Goal: Task Accomplishment & Management: Complete application form

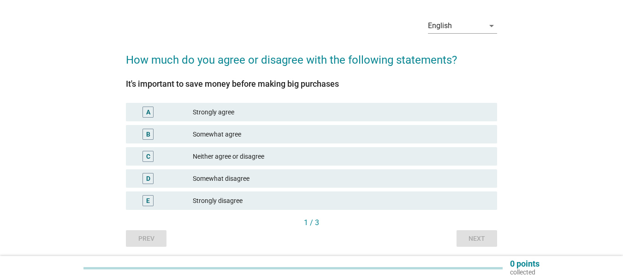
scroll to position [46, 0]
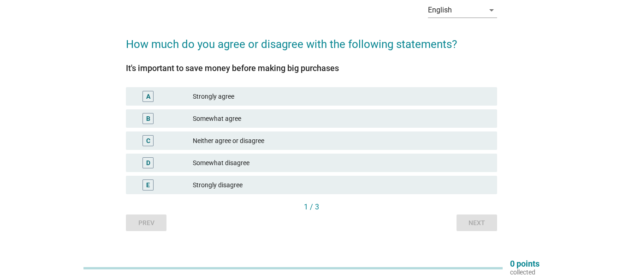
click at [235, 98] on div "Strongly agree" at bounding box center [341, 96] width 297 height 11
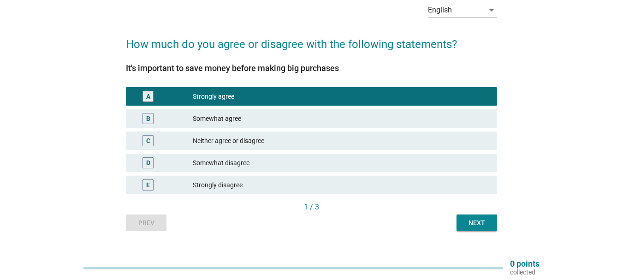
click at [473, 226] on div "Next" at bounding box center [477, 223] width 26 height 10
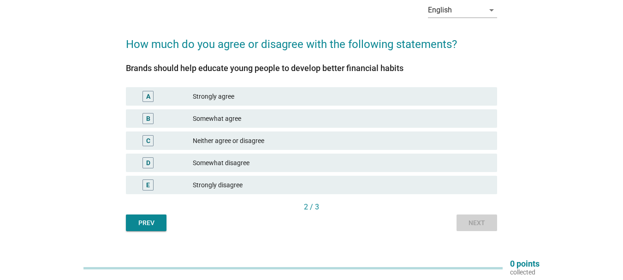
scroll to position [0, 0]
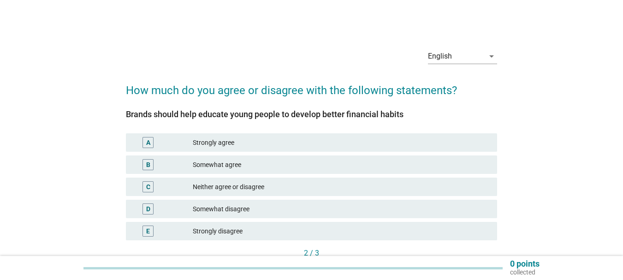
click at [239, 160] on div "Somewhat agree" at bounding box center [341, 164] width 297 height 11
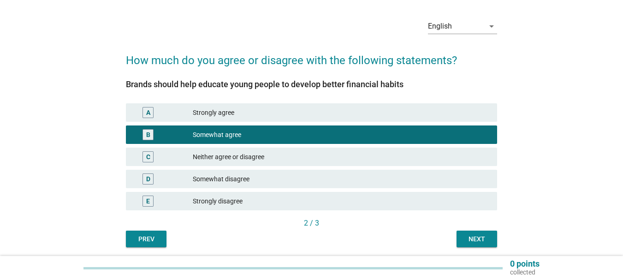
scroll to position [46, 0]
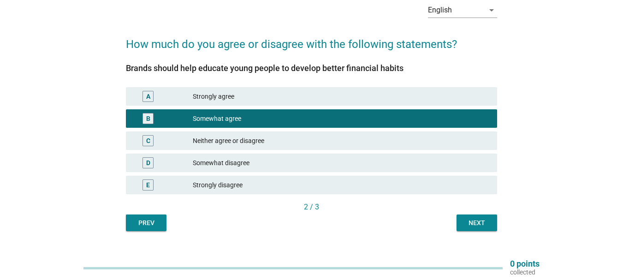
click at [479, 224] on div "Next" at bounding box center [477, 223] width 26 height 10
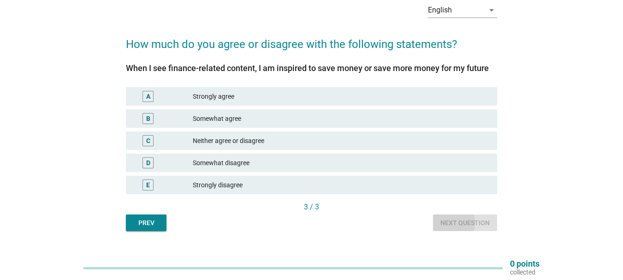
scroll to position [0, 0]
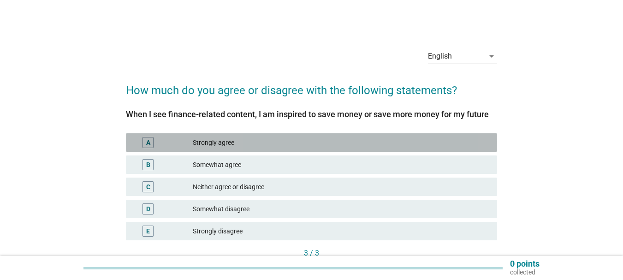
click at [255, 139] on div "Strongly agree" at bounding box center [341, 142] width 297 height 11
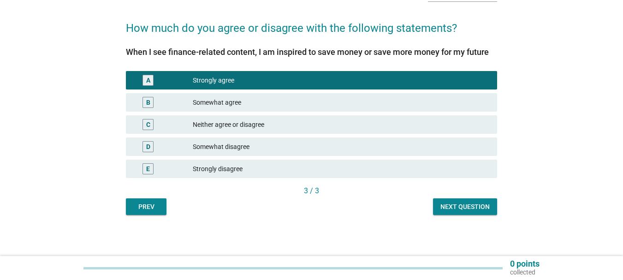
scroll to position [63, 0]
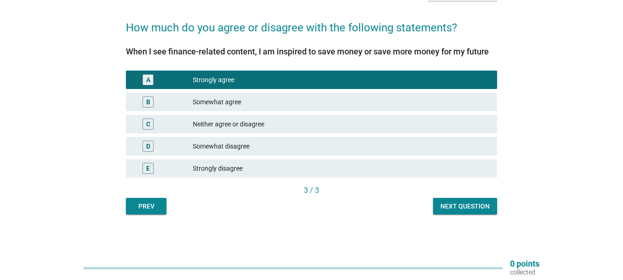
click at [456, 207] on div "Next question" at bounding box center [464, 206] width 49 height 10
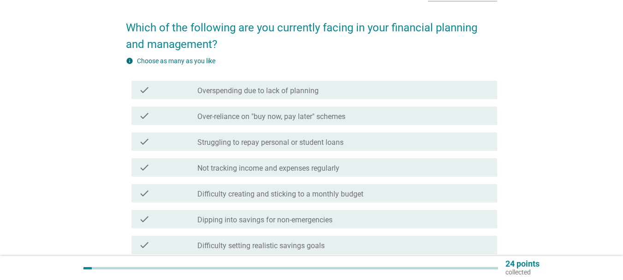
scroll to position [0, 0]
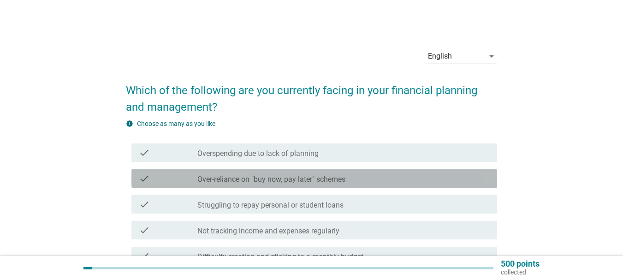
click at [290, 176] on label "Over-reliance on "buy now, pay later" schemes" at bounding box center [271, 179] width 148 height 9
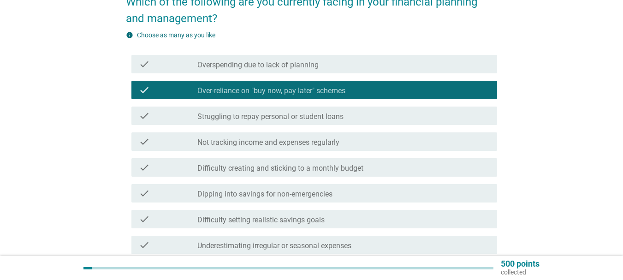
scroll to position [92, 0]
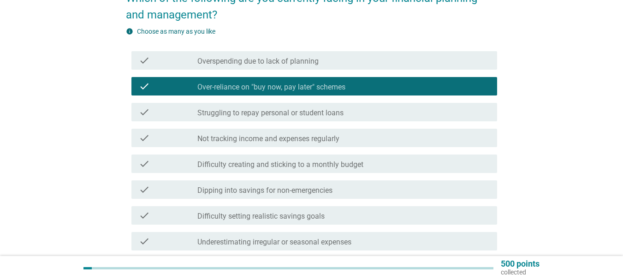
click at [333, 143] on div "check check_box_outline_blank Not tracking income and expenses regularly" at bounding box center [314, 138] width 366 height 18
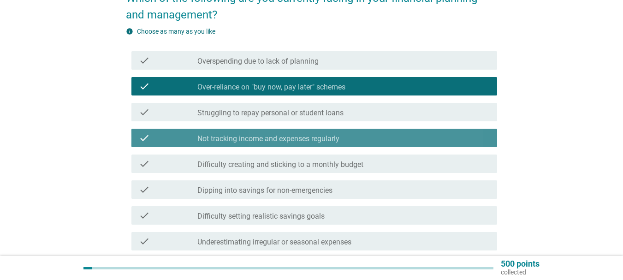
click at [308, 137] on label "Not tracking income and expenses regularly" at bounding box center [268, 138] width 142 height 9
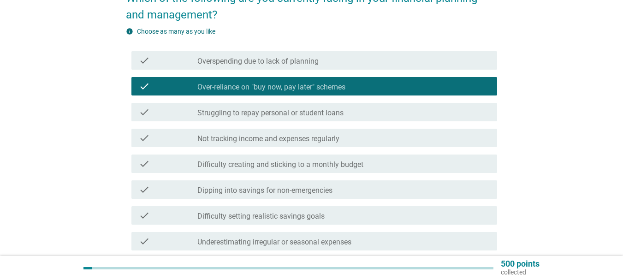
click at [337, 84] on label "Over-reliance on "buy now, pay later" schemes" at bounding box center [271, 87] width 148 height 9
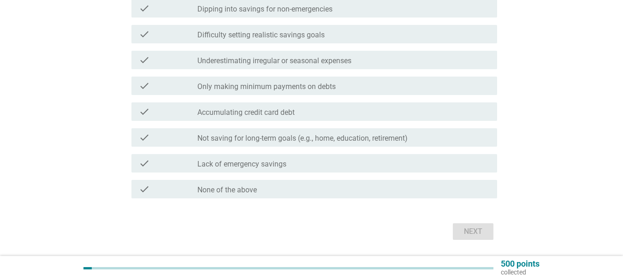
scroll to position [277, 0]
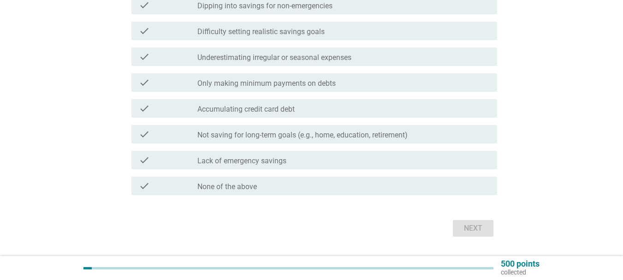
click at [344, 58] on label "Underestimating irregular or seasonal expenses" at bounding box center [274, 57] width 154 height 9
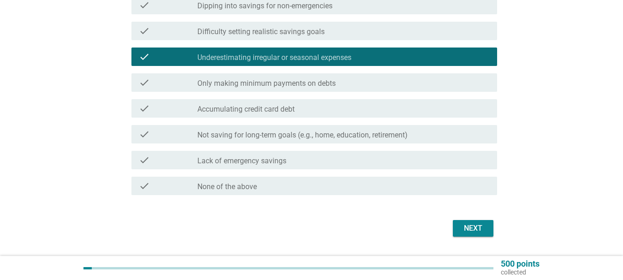
click at [365, 31] on div "check_box_outline_blank Difficulty setting realistic savings goals" at bounding box center [343, 30] width 292 height 11
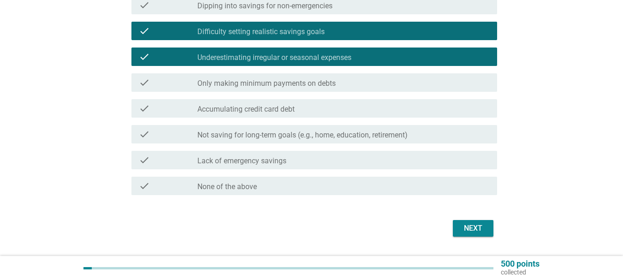
click at [352, 115] on div "check check_box_outline_blank Accumulating credit card debt" at bounding box center [314, 108] width 366 height 18
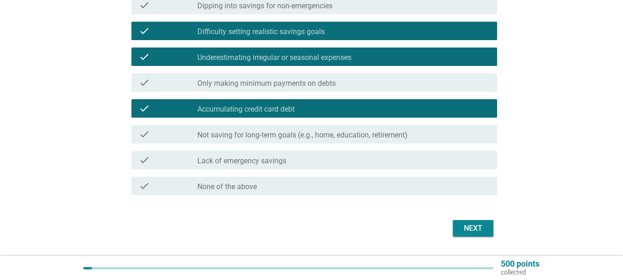
click at [479, 225] on div "Next" at bounding box center [473, 228] width 26 height 11
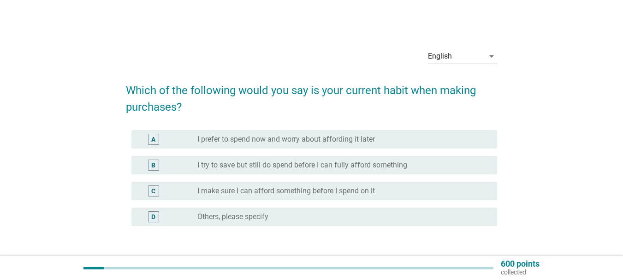
scroll to position [46, 0]
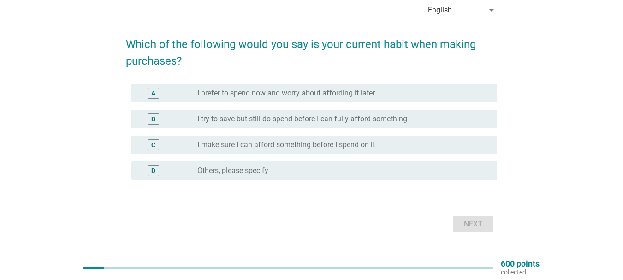
click at [318, 146] on label "I make sure I can afford something before I spend on it" at bounding box center [285, 144] width 177 height 9
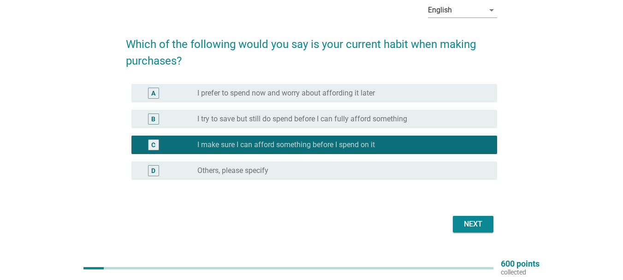
click at [485, 231] on button "Next" at bounding box center [473, 224] width 41 height 17
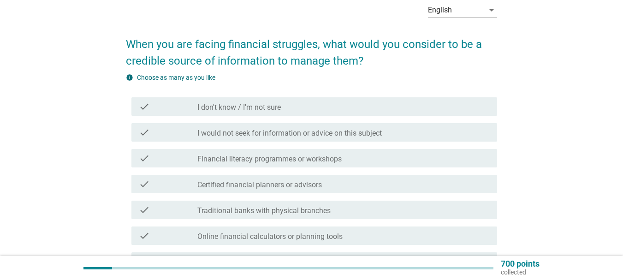
click at [332, 160] on label "Financial literacy programmes or workshops" at bounding box center [269, 158] width 144 height 9
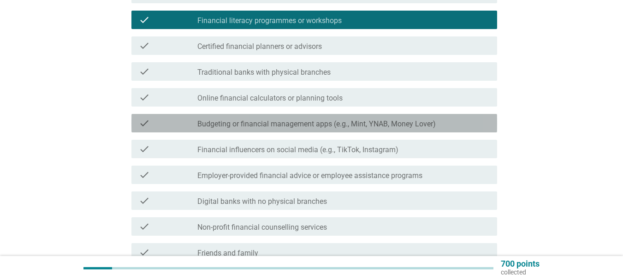
click at [319, 131] on div "check check_box_outline_blank Budgeting or financial management apps (e.g., Min…" at bounding box center [314, 123] width 366 height 18
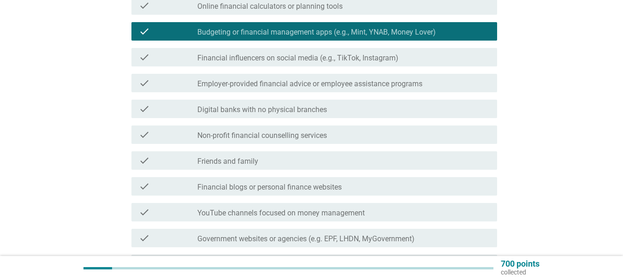
scroll to position [277, 0]
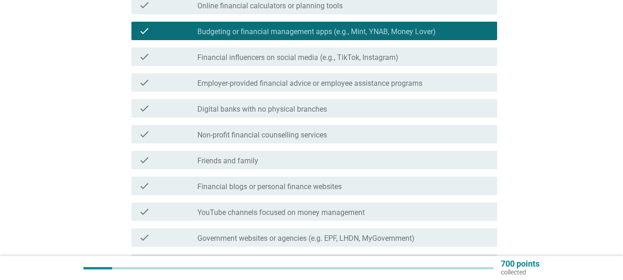
click at [329, 78] on div "check_box_outline_blank Employer-provided financial advice or employee assistan…" at bounding box center [343, 82] width 292 height 11
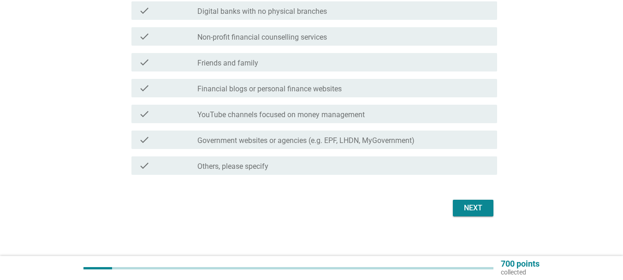
scroll to position [379, 0]
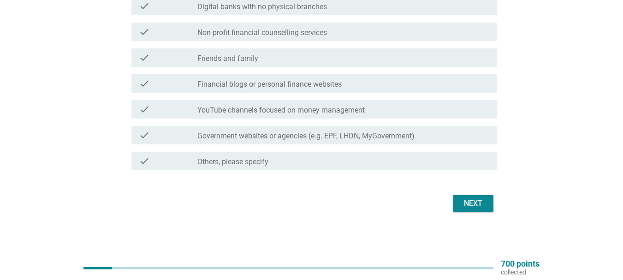
click at [317, 95] on div "check check_box_outline_blank Financial blogs or personal finance websites" at bounding box center [311, 84] width 371 height 26
drag, startPoint x: 386, startPoint y: 132, endPoint x: 404, endPoint y: 141, distance: 20.4
click at [386, 132] on label "Government websites or agencies (e.g. EPF, LHDN, MyGovernment)" at bounding box center [305, 135] width 217 height 9
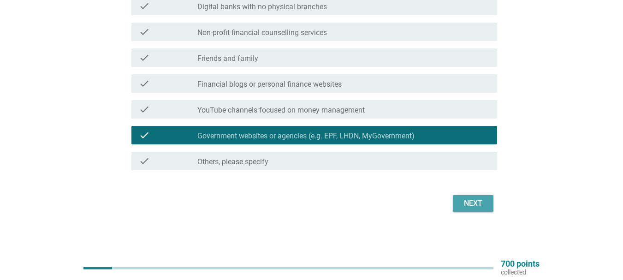
click at [479, 207] on div "Next" at bounding box center [473, 203] width 26 height 11
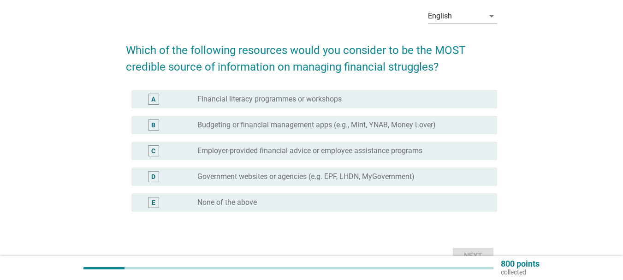
scroll to position [92, 0]
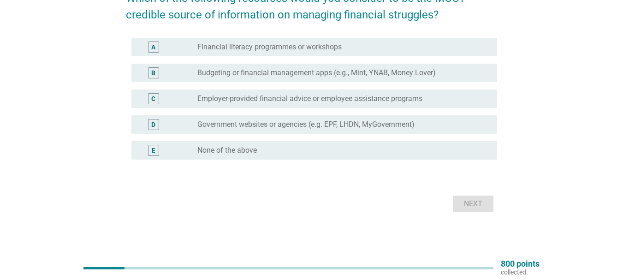
click at [340, 72] on label "Budgeting or financial management apps (e.g., Mint, YNAB, Money Lover)" at bounding box center [316, 72] width 238 height 9
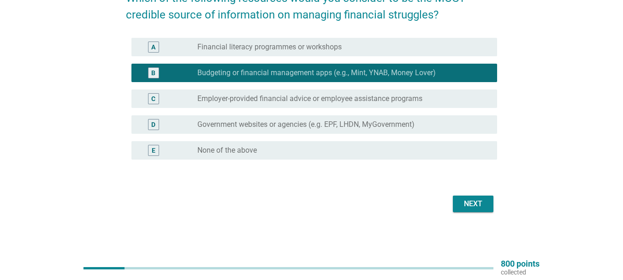
click at [349, 101] on label "Employer-provided financial advice or employee assistance programs" at bounding box center [309, 98] width 225 height 9
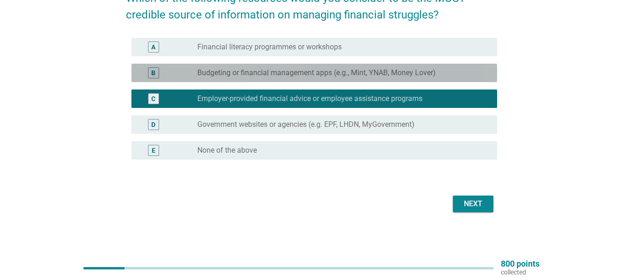
drag, startPoint x: 405, startPoint y: 71, endPoint x: 431, endPoint y: 100, distance: 38.9
click at [405, 71] on label "Budgeting or financial management apps (e.g., Mint, YNAB, Money Lover)" at bounding box center [316, 72] width 238 height 9
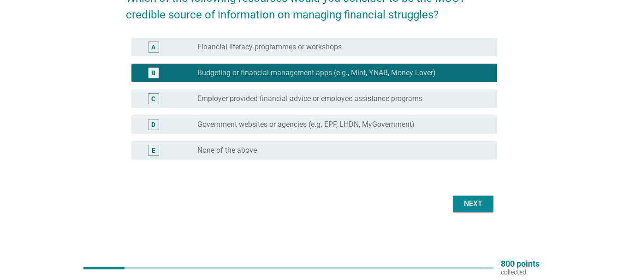
click at [472, 207] on div "Next" at bounding box center [473, 203] width 26 height 11
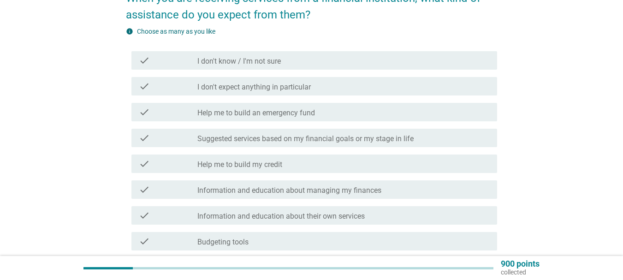
click at [305, 112] on label "Help me to build an emergency fund" at bounding box center [256, 112] width 118 height 9
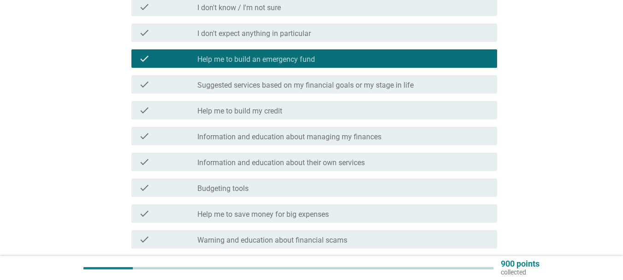
scroll to position [231, 0]
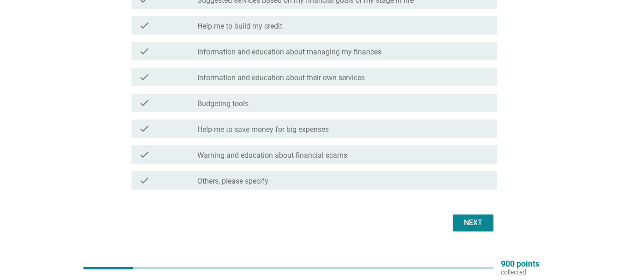
drag, startPoint x: 266, startPoint y: 102, endPoint x: 296, endPoint y: 94, distance: 31.1
click at [266, 102] on div "check_box_outline_blank Budgeting tools" at bounding box center [343, 102] width 292 height 11
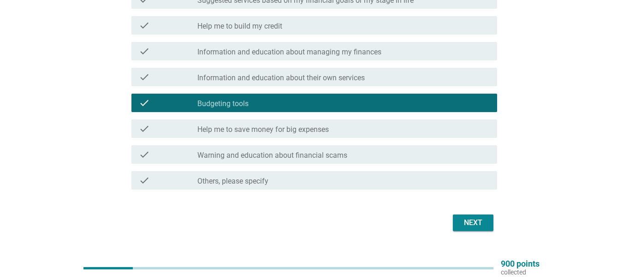
click at [315, 80] on label "Information and education about their own services" at bounding box center [280, 77] width 167 height 9
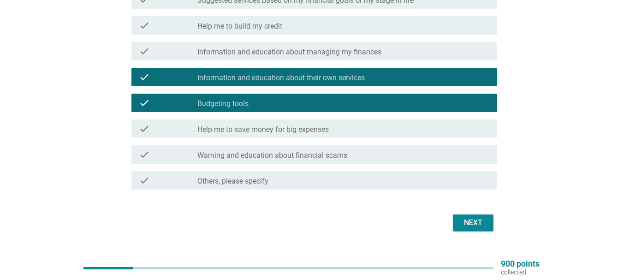
click at [470, 218] on div "Next" at bounding box center [473, 222] width 26 height 11
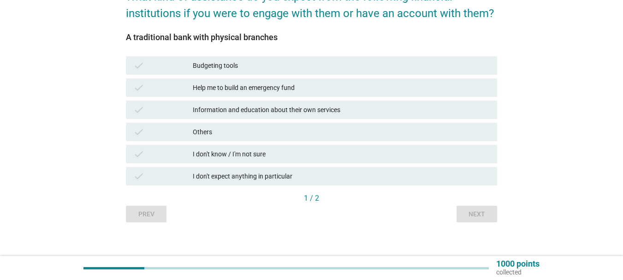
scroll to position [101, 0]
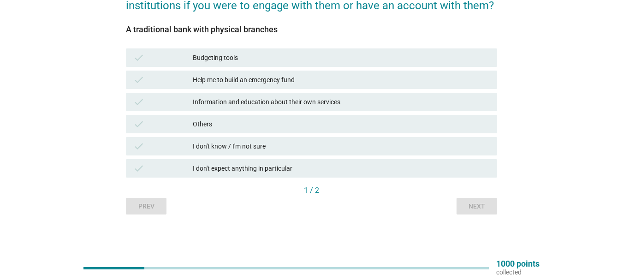
click at [285, 80] on div "Help me to build an emergency fund" at bounding box center [341, 79] width 297 height 11
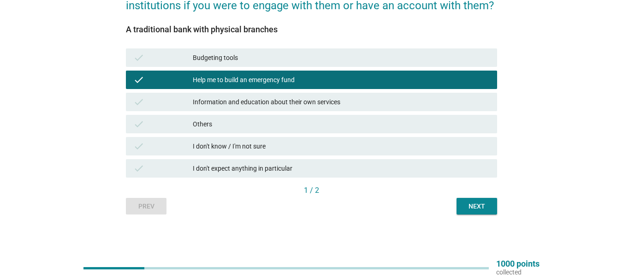
click at [475, 203] on div "Next" at bounding box center [477, 206] width 26 height 10
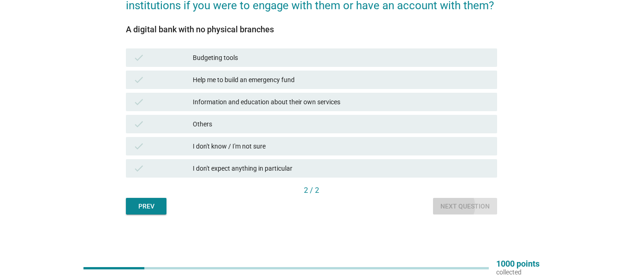
scroll to position [0, 0]
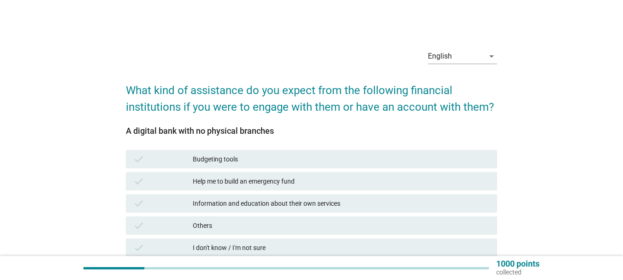
drag, startPoint x: 285, startPoint y: 162, endPoint x: 318, endPoint y: 160, distance: 33.2
click at [285, 161] on div "Budgeting tools" at bounding box center [341, 159] width 297 height 11
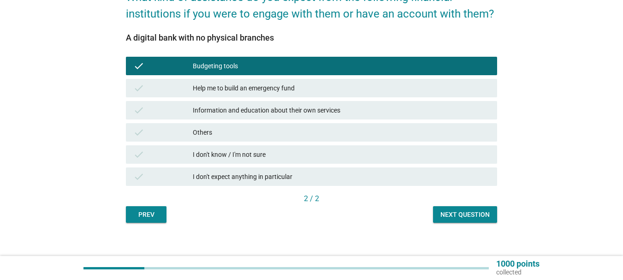
scroll to position [101, 0]
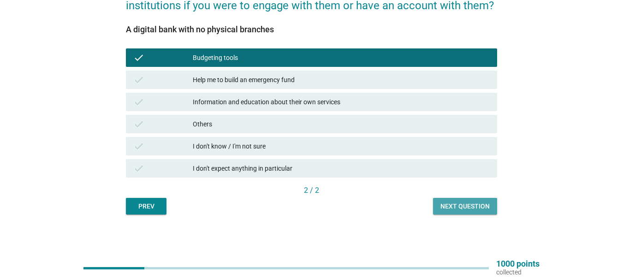
click at [465, 199] on button "Next question" at bounding box center [465, 206] width 64 height 17
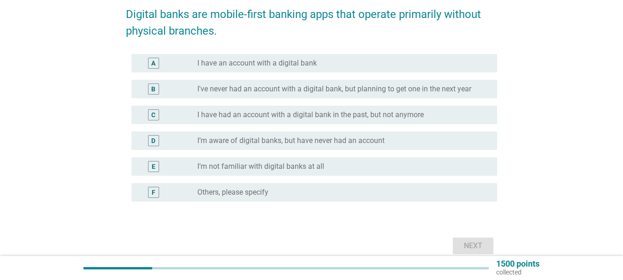
scroll to position [138, 0]
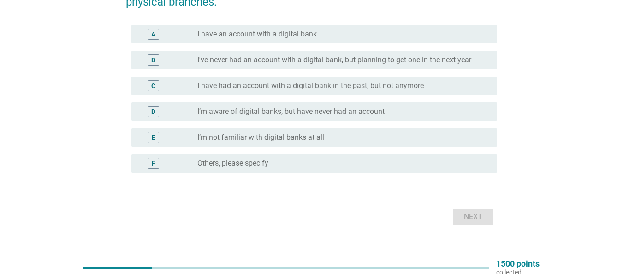
click at [308, 113] on label "I’m aware of digital banks, but have never had an account" at bounding box center [290, 111] width 187 height 9
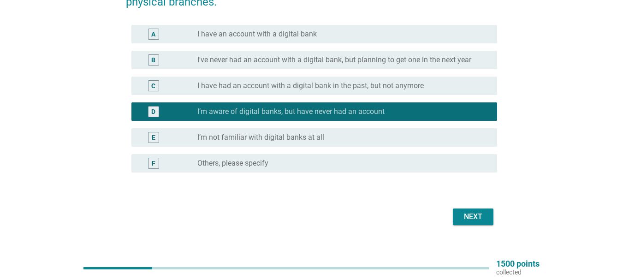
click at [402, 85] on label "I have had an account with a digital bank in the past, but not anymore" at bounding box center [310, 85] width 226 height 9
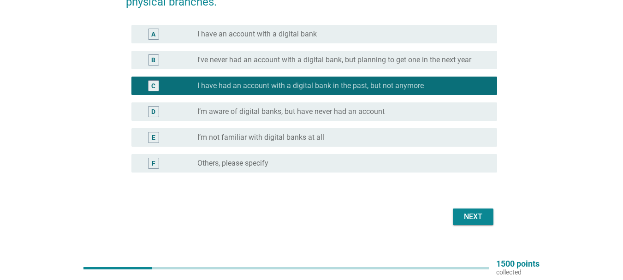
click at [481, 218] on div "Next" at bounding box center [473, 216] width 26 height 11
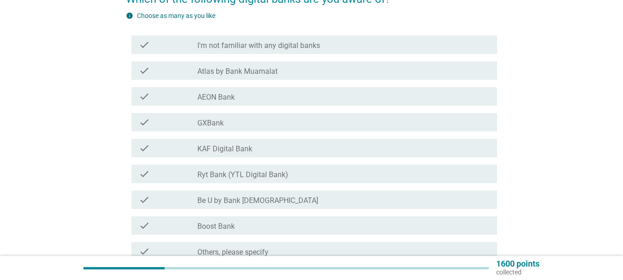
scroll to position [92, 0]
click at [270, 68] on label "Atlas by Bank Muamalat" at bounding box center [237, 70] width 80 height 9
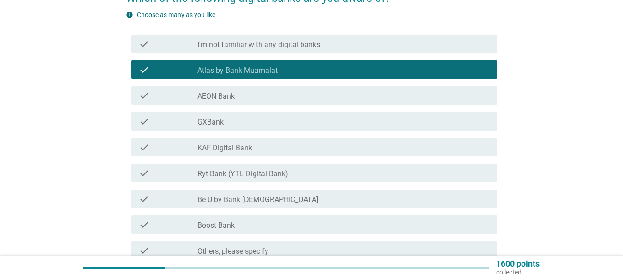
drag, startPoint x: 269, startPoint y: 92, endPoint x: 272, endPoint y: 99, distance: 7.0
click at [269, 93] on div "check_box_outline_blank AEON Bank" at bounding box center [343, 95] width 292 height 11
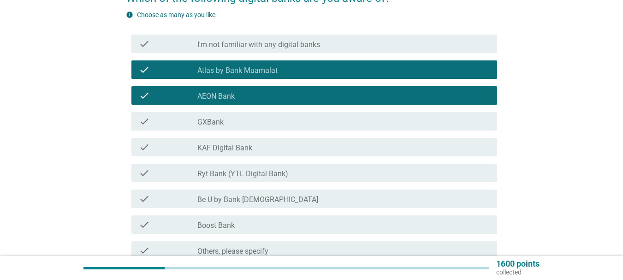
click at [274, 125] on div "check_box_outline_blank GXBank" at bounding box center [343, 121] width 292 height 11
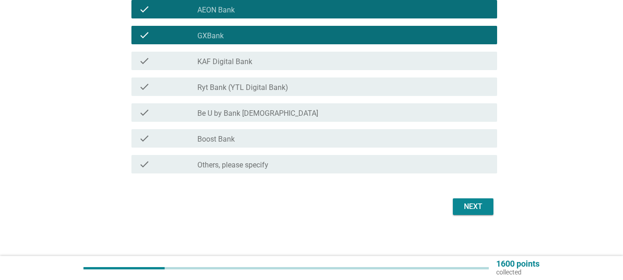
scroll to position [182, 0]
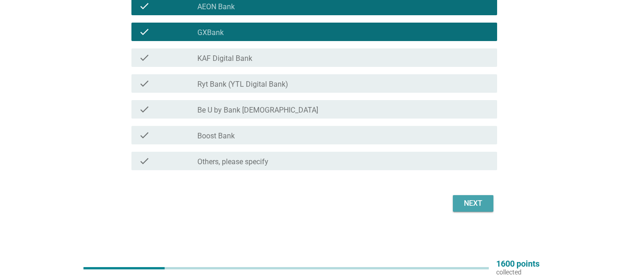
click at [479, 207] on div "Next" at bounding box center [473, 203] width 26 height 11
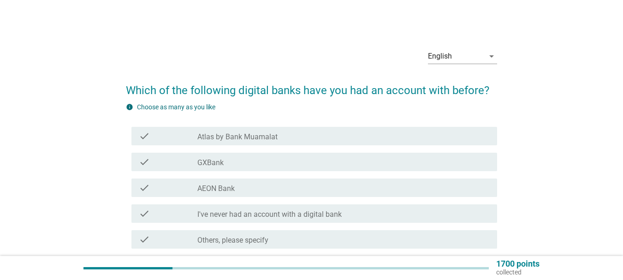
scroll to position [0, 0]
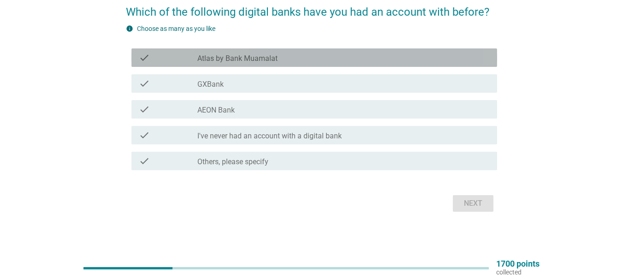
click at [266, 57] on label "Atlas by Bank Muamalat" at bounding box center [237, 58] width 80 height 9
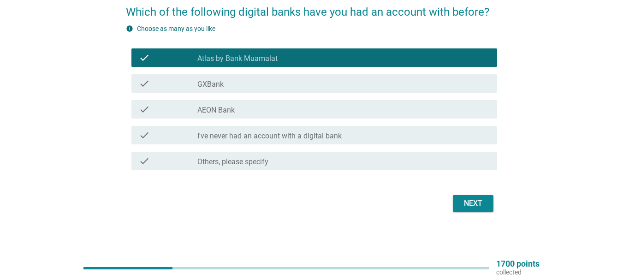
click at [269, 112] on div "check_box_outline_blank AEON Bank" at bounding box center [343, 109] width 292 height 11
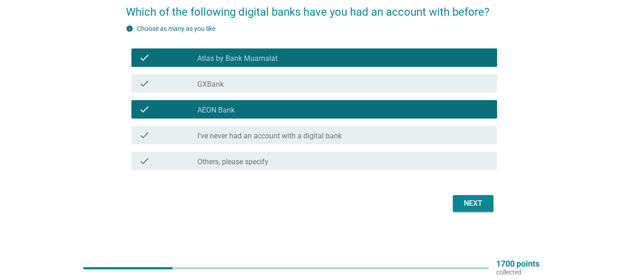
click at [481, 204] on div "Next" at bounding box center [473, 203] width 26 height 11
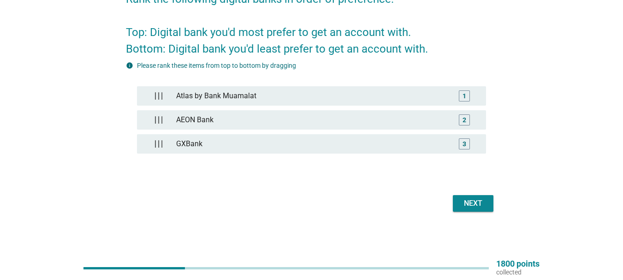
click at [465, 203] on div "Next" at bounding box center [473, 203] width 26 height 11
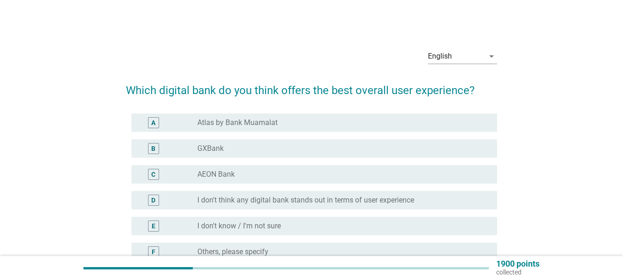
scroll to position [46, 0]
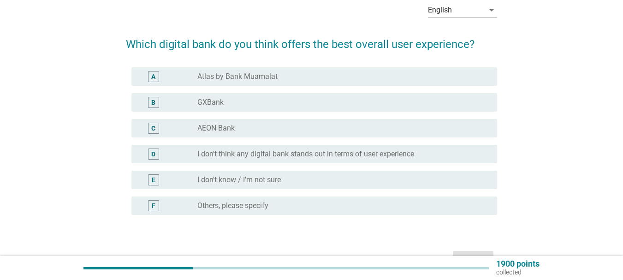
click at [220, 79] on label "Atlas by Bank Muamalat" at bounding box center [237, 76] width 80 height 9
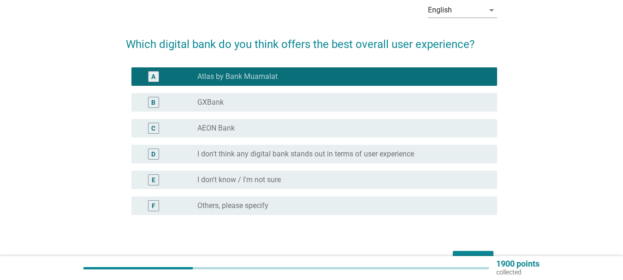
click at [231, 130] on label "AEON Bank" at bounding box center [215, 128] width 37 height 9
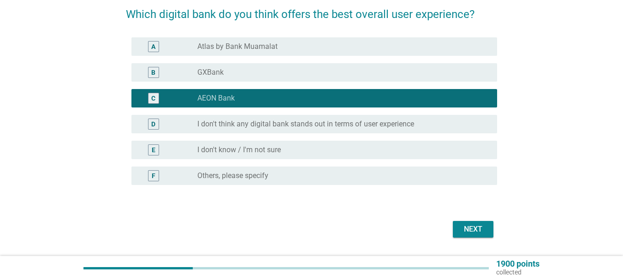
scroll to position [92, 0]
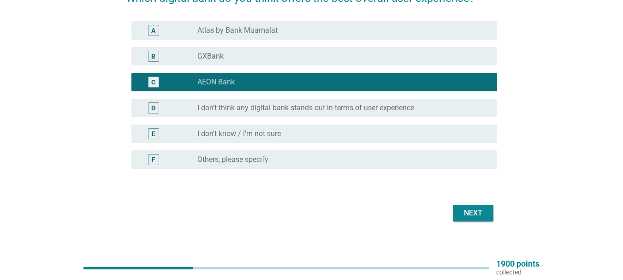
click at [475, 219] on button "Next" at bounding box center [473, 213] width 41 height 17
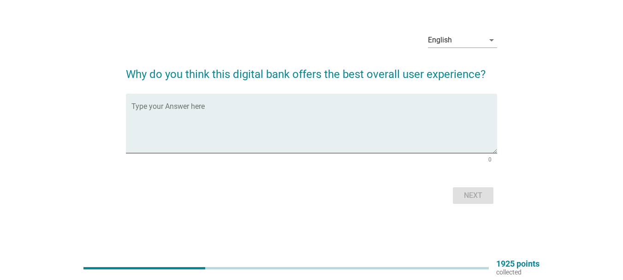
scroll to position [0, 0]
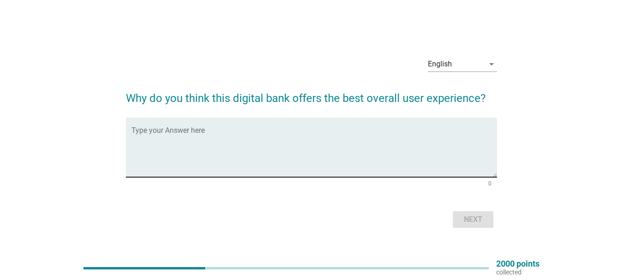
click at [294, 151] on textarea "Type your Answer here" at bounding box center [314, 153] width 366 height 48
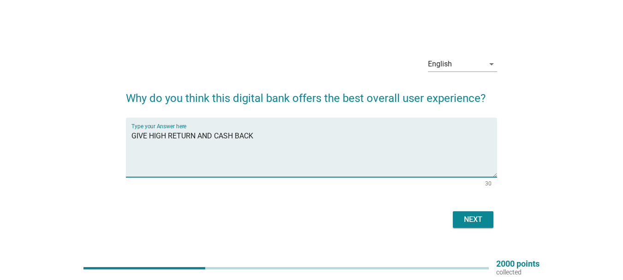
type textarea "GIVE HIGH RETURN AND CASH BACK"
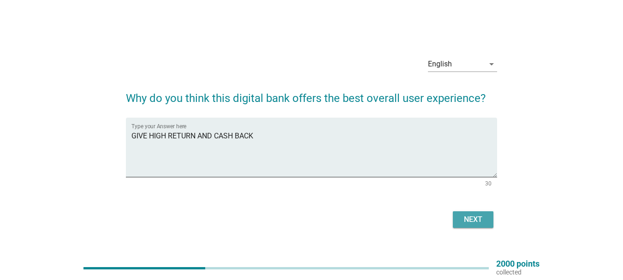
click at [465, 215] on div "Next" at bounding box center [473, 219] width 26 height 11
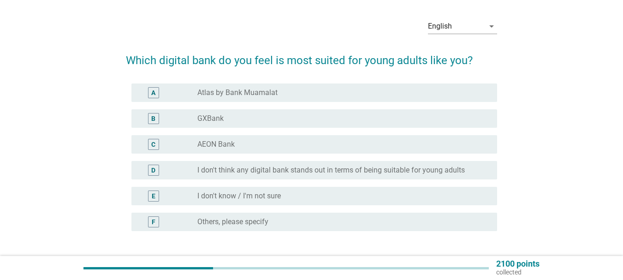
scroll to position [46, 0]
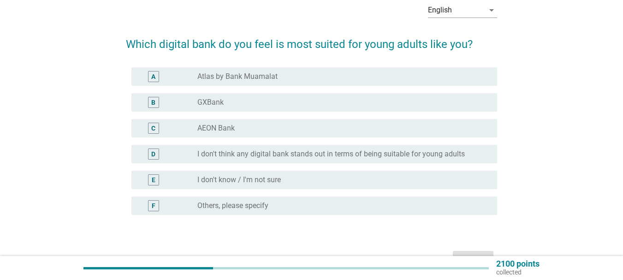
click at [286, 132] on div "radio_button_unchecked AEON Bank" at bounding box center [339, 128] width 285 height 9
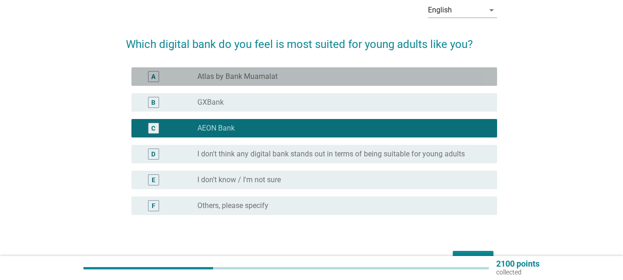
click at [321, 76] on div "radio_button_unchecked Atlas by Bank Muamalat" at bounding box center [339, 76] width 285 height 9
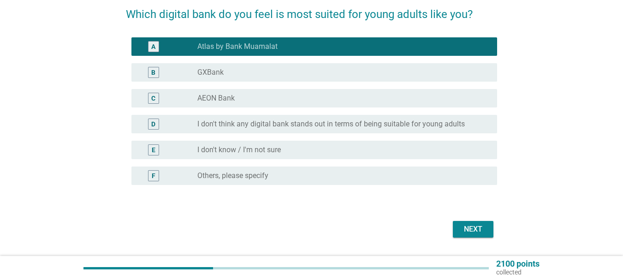
scroll to position [92, 0]
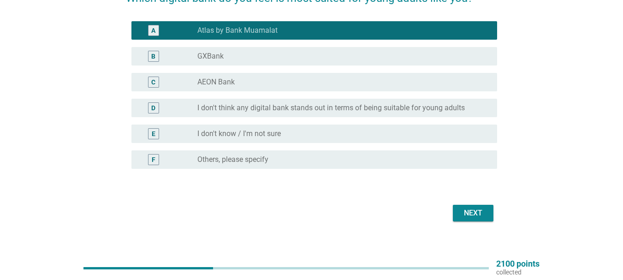
click at [470, 211] on div "Next" at bounding box center [473, 212] width 26 height 11
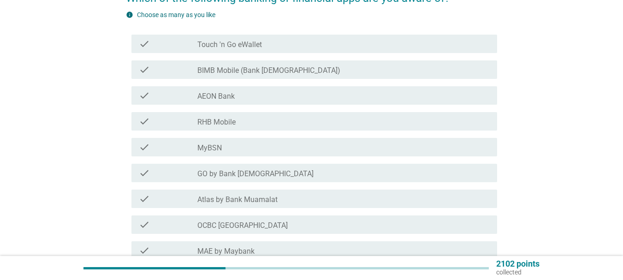
scroll to position [0, 0]
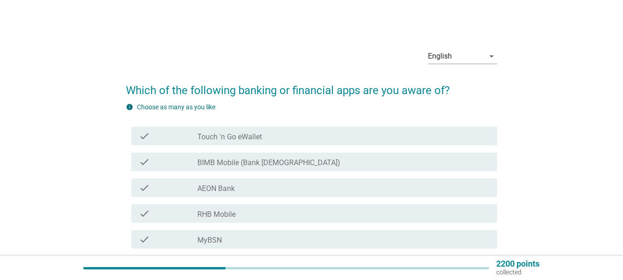
click at [329, 135] on div "check_box_outline_blank Touch 'n Go eWallet" at bounding box center [343, 135] width 292 height 11
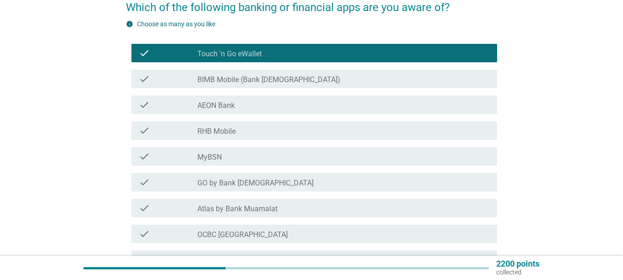
scroll to position [92, 0]
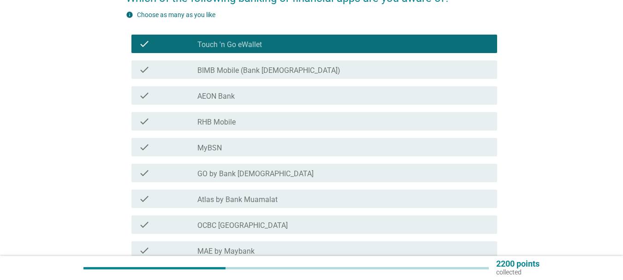
click at [295, 71] on div "check_box_outline_blank BIMB Mobile (Bank [DEMOGRAPHIC_DATA])" at bounding box center [343, 69] width 292 height 11
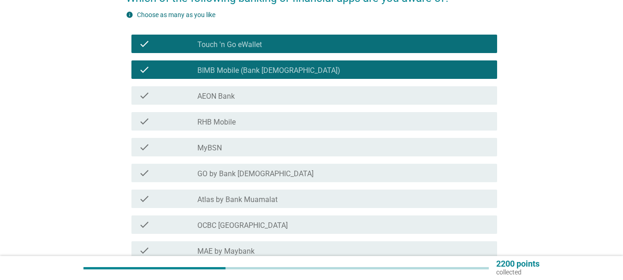
click at [298, 100] on div "check_box_outline_blank AEON Bank" at bounding box center [343, 95] width 292 height 11
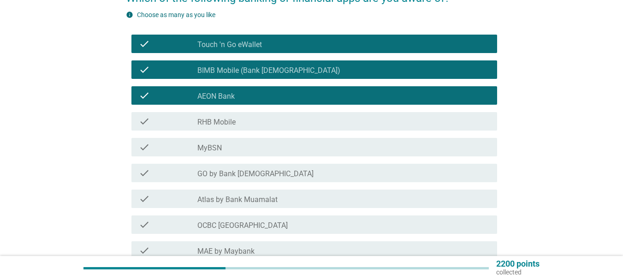
click at [308, 124] on div "check_box_outline_blank RHB Mobile" at bounding box center [343, 121] width 292 height 11
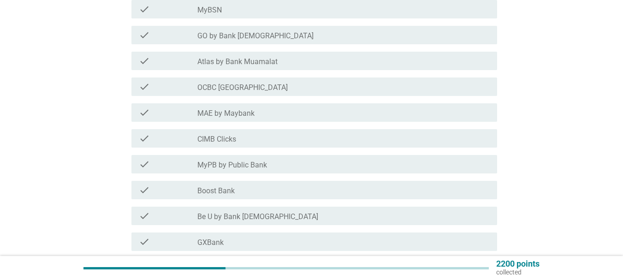
scroll to position [231, 0]
click at [282, 12] on div "check_box_outline_blank MyBSN" at bounding box center [343, 8] width 292 height 11
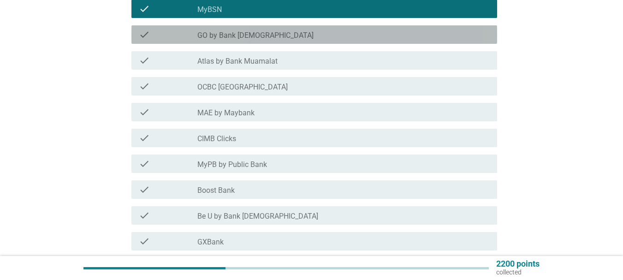
drag, startPoint x: 289, startPoint y: 39, endPoint x: 295, endPoint y: 70, distance: 31.5
click at [289, 40] on div "check_box_outline_blank GO by Bank [DEMOGRAPHIC_DATA]" at bounding box center [343, 34] width 292 height 11
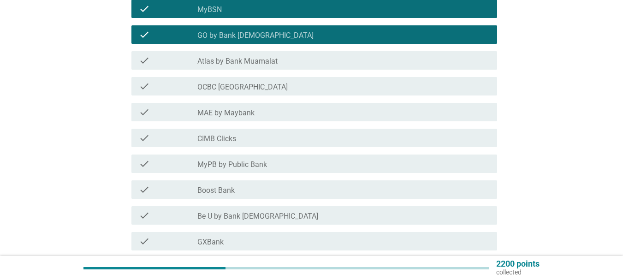
drag, startPoint x: 300, startPoint y: 63, endPoint x: 301, endPoint y: 68, distance: 5.6
click at [301, 63] on div "check_box_outline_blank Atlas by Bank Muamalat" at bounding box center [343, 60] width 292 height 11
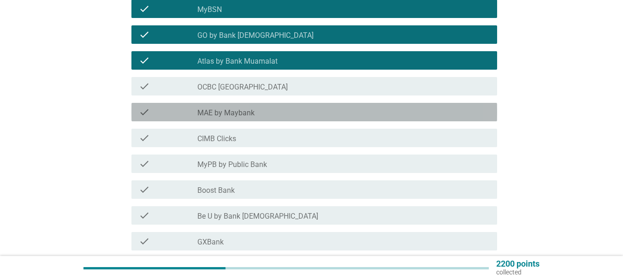
click at [297, 117] on div "check_box_outline_blank MAE by Maybank" at bounding box center [343, 111] width 292 height 11
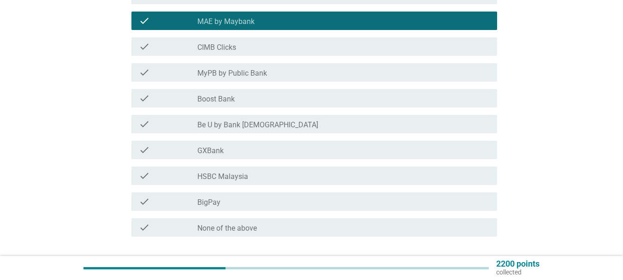
scroll to position [323, 0]
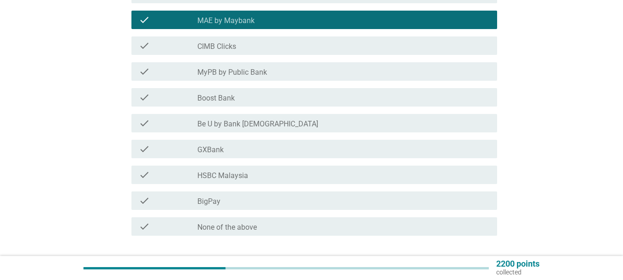
click at [281, 96] on div "check_box_outline_blank Boost Bank" at bounding box center [343, 97] width 292 height 11
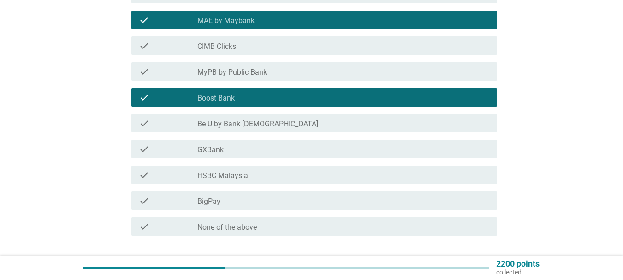
click at [286, 152] on div "check_box_outline_blank GXBank" at bounding box center [343, 148] width 292 height 11
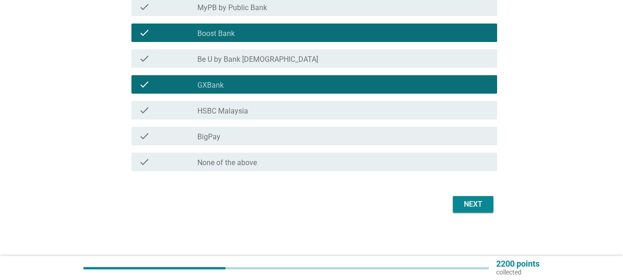
scroll to position [388, 0]
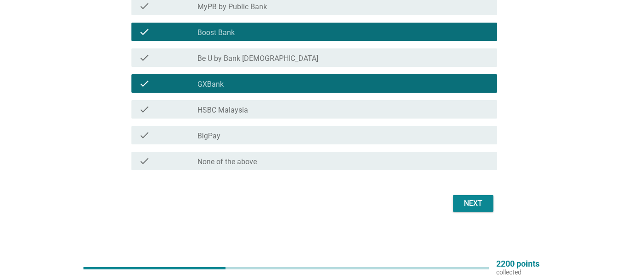
click at [333, 143] on div "check check_box_outline_blank BigPay" at bounding box center [314, 135] width 366 height 18
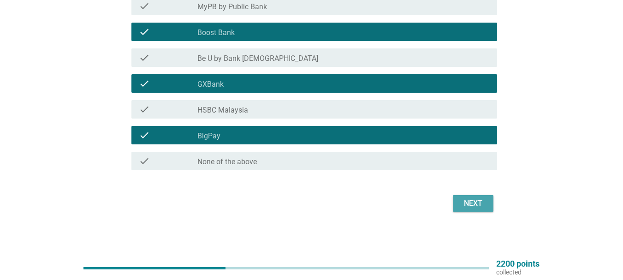
click at [478, 203] on div "Next" at bounding box center [473, 203] width 26 height 11
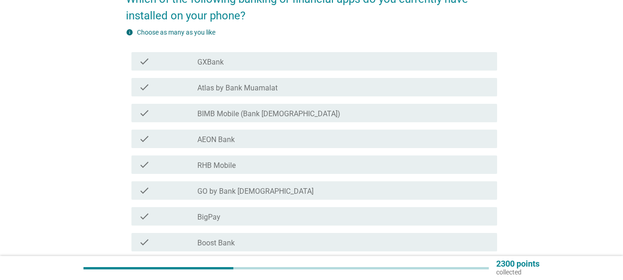
scroll to position [92, 0]
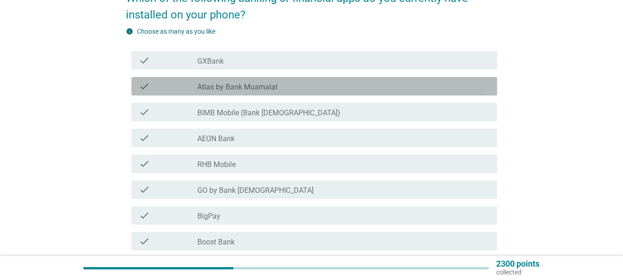
click at [240, 88] on label "Atlas by Bank Muamalat" at bounding box center [237, 87] width 80 height 9
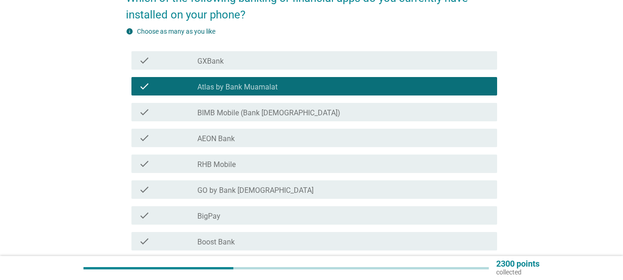
click at [231, 134] on div "check_box_outline_blank AEON Bank" at bounding box center [343, 137] width 292 height 11
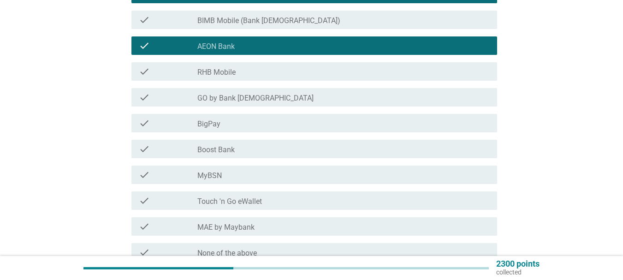
click at [256, 122] on div "check_box_outline_blank BigPay" at bounding box center [343, 123] width 292 height 11
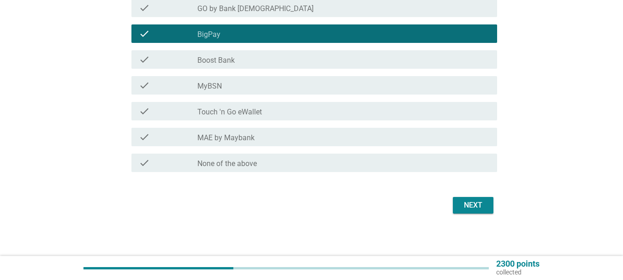
scroll to position [276, 0]
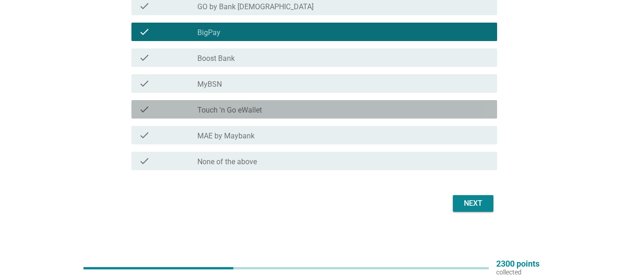
click at [277, 105] on div "check_box_outline_blank Touch 'n Go eWallet" at bounding box center [343, 109] width 292 height 11
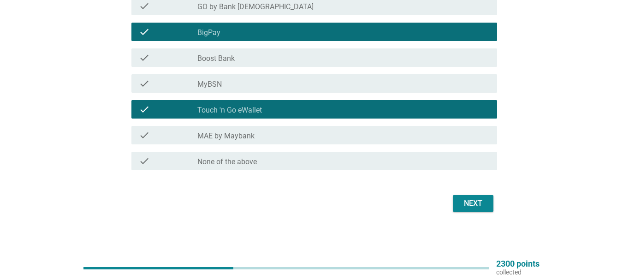
click at [284, 136] on div "check_box_outline_blank MAE by Maybank" at bounding box center [343, 135] width 292 height 11
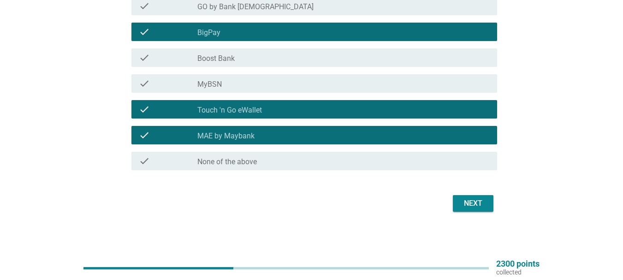
click at [473, 207] on div "Next" at bounding box center [473, 203] width 26 height 11
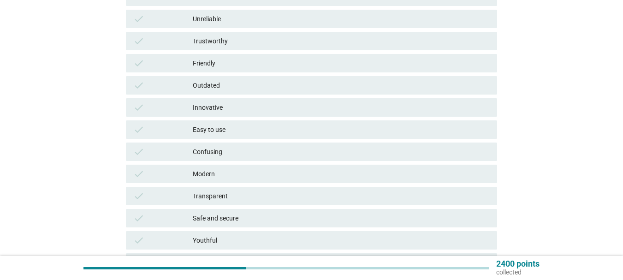
click at [256, 41] on div "Trustworthy" at bounding box center [341, 40] width 297 height 11
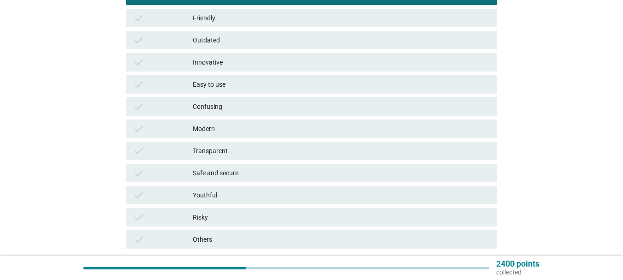
scroll to position [277, 0]
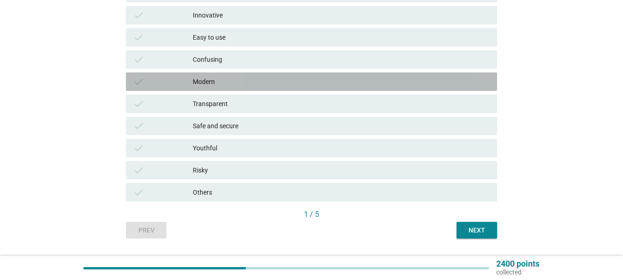
click at [248, 73] on div "check Modern" at bounding box center [311, 81] width 371 height 18
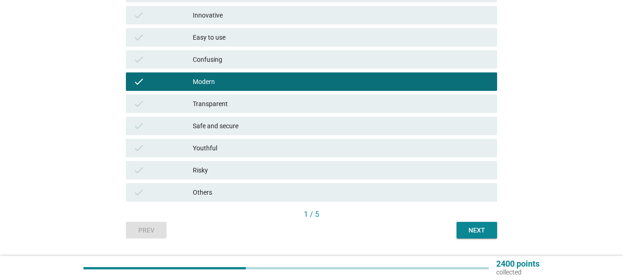
click at [271, 55] on div "Confusing" at bounding box center [341, 59] width 297 height 11
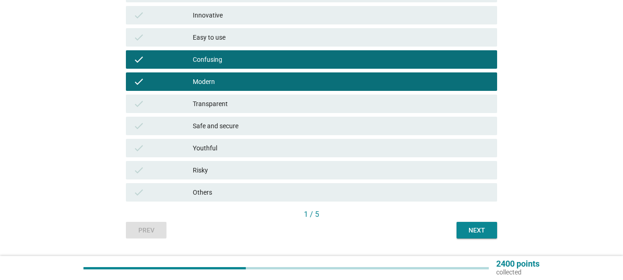
click at [475, 231] on div "Next" at bounding box center [477, 230] width 26 height 10
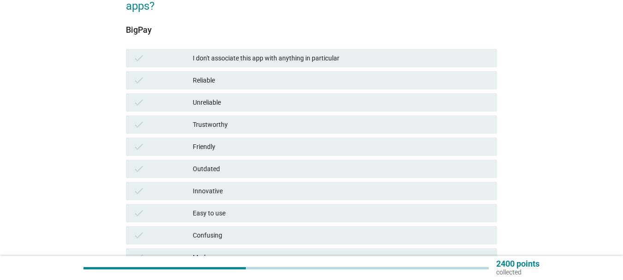
scroll to position [184, 0]
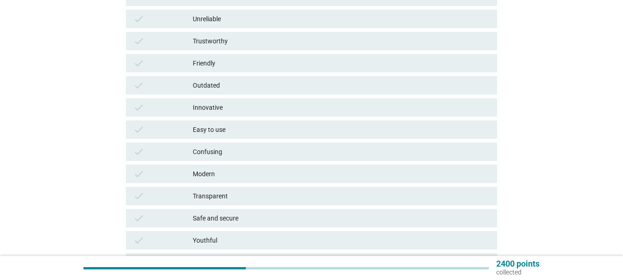
click at [277, 181] on div "check Modern" at bounding box center [311, 174] width 371 height 18
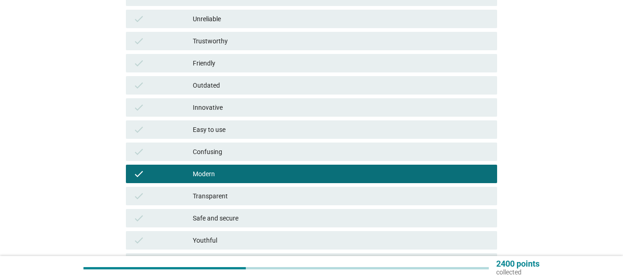
click at [274, 135] on div "Easy to use" at bounding box center [341, 129] width 297 height 11
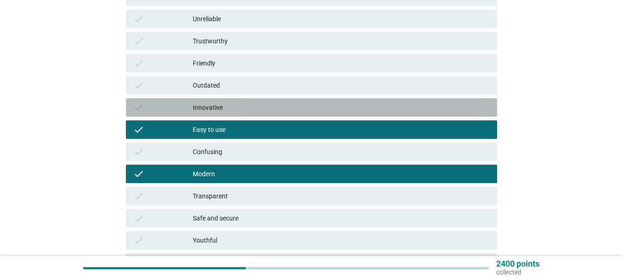
click at [277, 116] on div "check Innovative" at bounding box center [311, 107] width 371 height 18
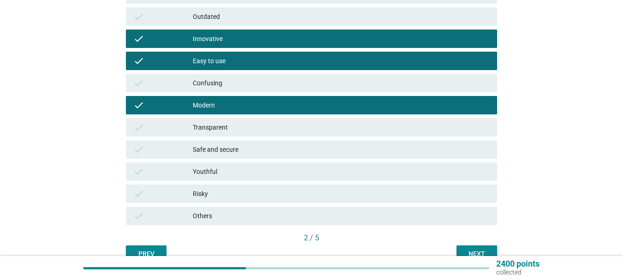
scroll to position [301, 0]
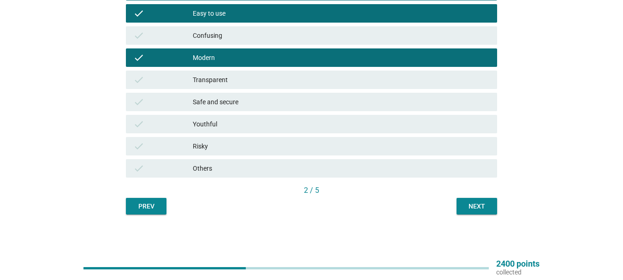
click at [478, 209] on div "Next" at bounding box center [477, 206] width 26 height 10
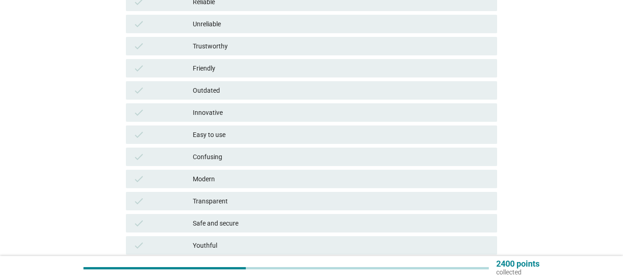
scroll to position [184, 0]
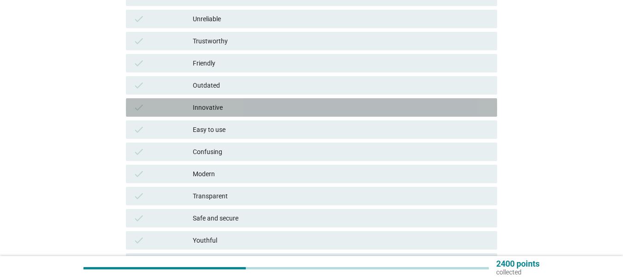
click at [299, 112] on div "Innovative" at bounding box center [341, 107] width 297 height 11
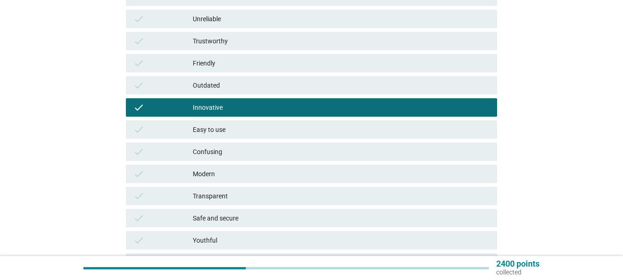
click at [326, 62] on div "Friendly" at bounding box center [341, 63] width 297 height 11
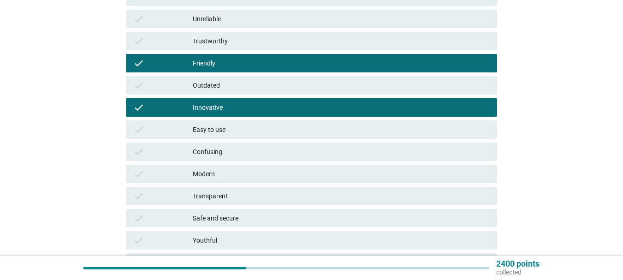
click at [364, 41] on div "Trustworthy" at bounding box center [341, 40] width 297 height 11
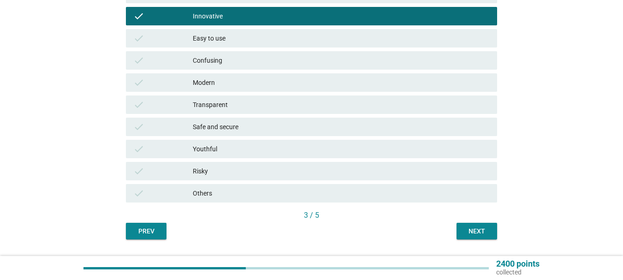
scroll to position [277, 0]
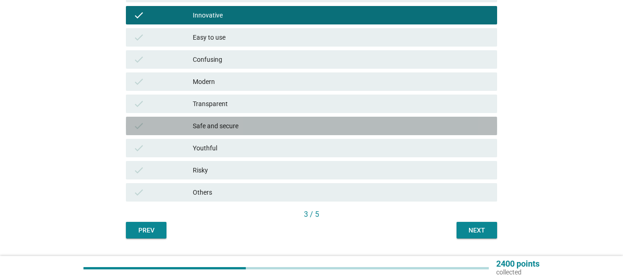
click at [348, 123] on div "Safe and secure" at bounding box center [341, 125] width 297 height 11
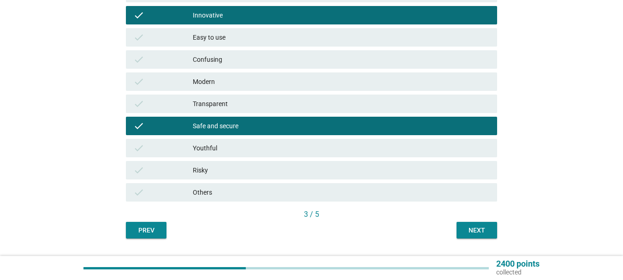
click at [475, 223] on button "Next" at bounding box center [476, 230] width 41 height 17
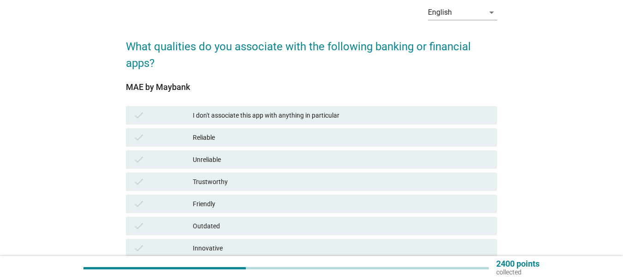
scroll to position [92, 0]
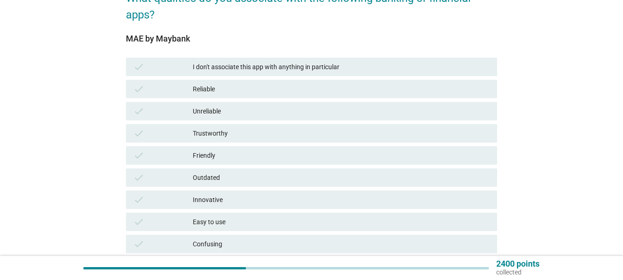
click at [300, 121] on div "check Unreliable" at bounding box center [311, 111] width 375 height 22
click at [355, 132] on div "Trustworthy" at bounding box center [341, 133] width 297 height 11
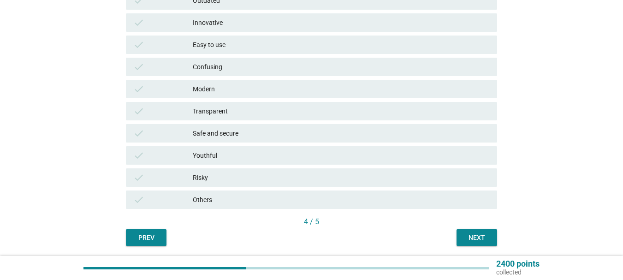
scroll to position [277, 0]
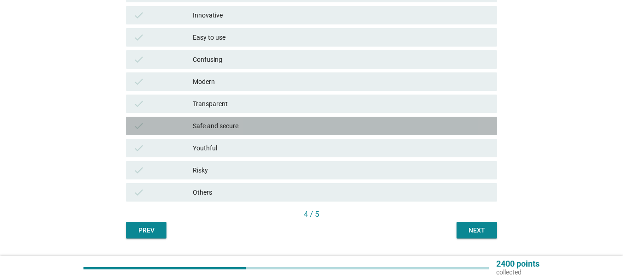
click at [318, 120] on div "check Safe and secure" at bounding box center [311, 126] width 371 height 18
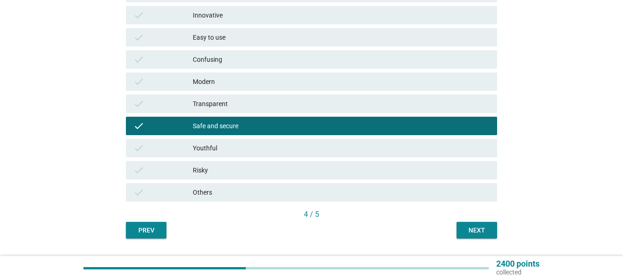
click at [386, 86] on div "Modern" at bounding box center [341, 81] width 297 height 11
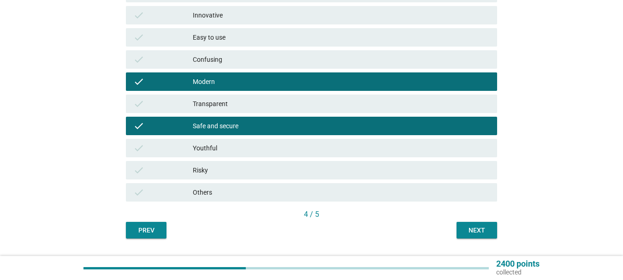
click at [475, 226] on div "Next" at bounding box center [477, 230] width 26 height 10
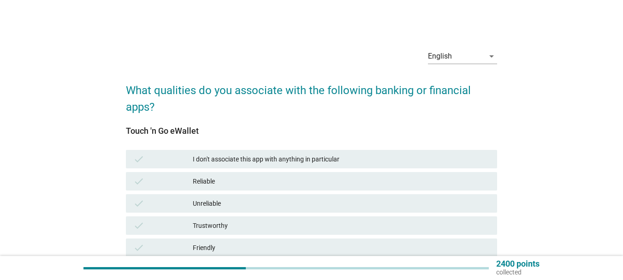
scroll to position [184, 0]
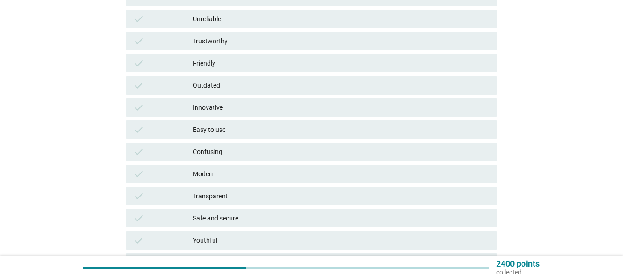
click at [329, 136] on div "check Easy to use" at bounding box center [311, 129] width 371 height 18
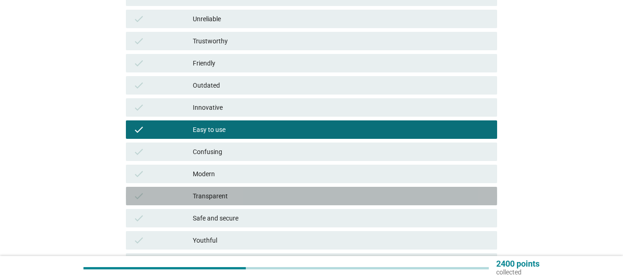
click at [333, 196] on div "Transparent" at bounding box center [341, 195] width 297 height 11
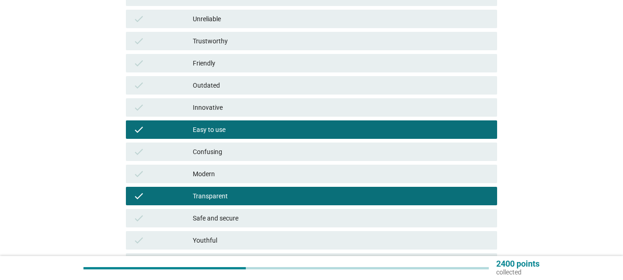
click at [341, 225] on div "check Safe and secure" at bounding box center [311, 218] width 371 height 18
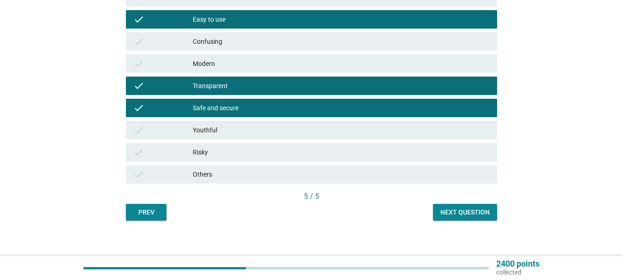
scroll to position [301, 0]
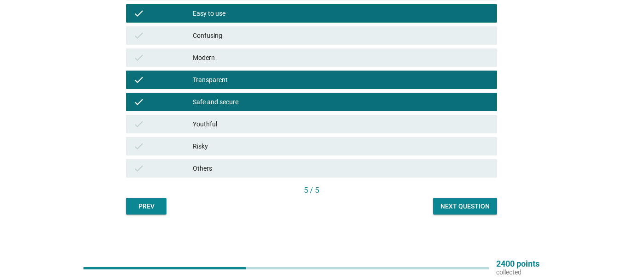
click at [384, 143] on div "Risky" at bounding box center [341, 146] width 297 height 11
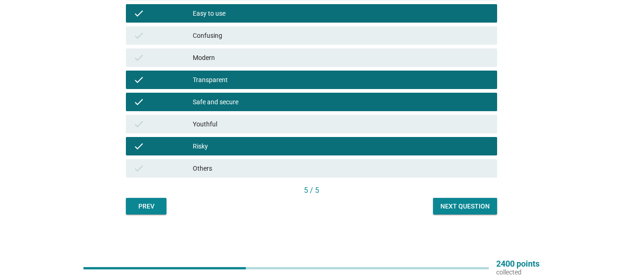
click at [465, 204] on div "Next question" at bounding box center [464, 206] width 49 height 10
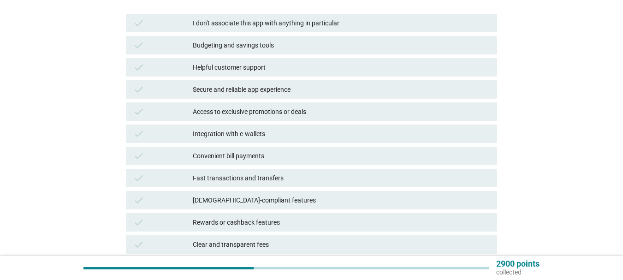
scroll to position [138, 0]
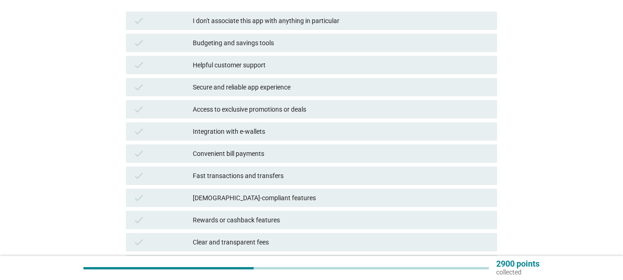
click at [319, 47] on div "Budgeting and savings tools" at bounding box center [341, 42] width 297 height 11
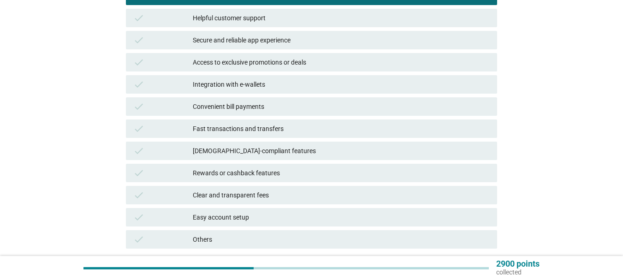
scroll to position [256, 0]
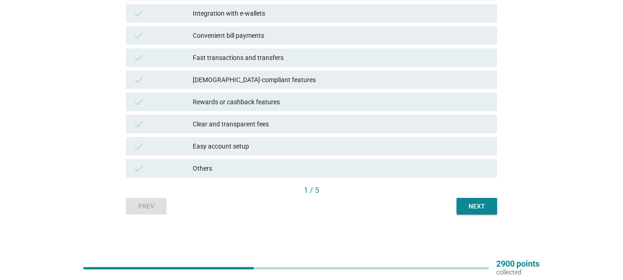
click at [321, 71] on div "check [DEMOGRAPHIC_DATA]-compliant features" at bounding box center [311, 80] width 371 height 18
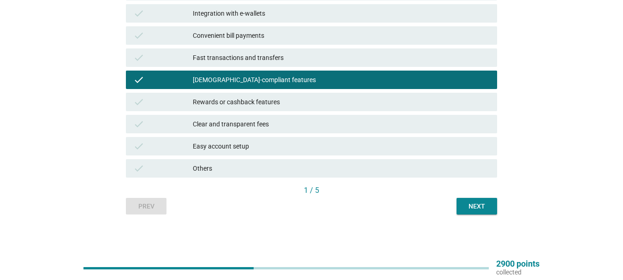
click at [373, 55] on div "Fast transactions and transfers" at bounding box center [341, 57] width 297 height 11
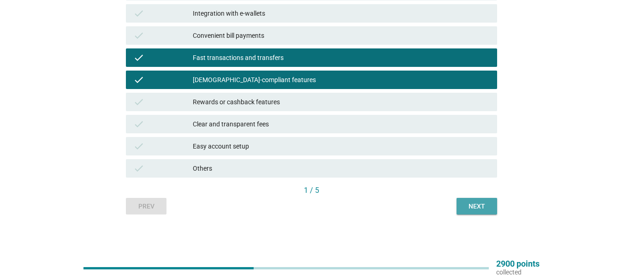
click at [477, 205] on div "Next" at bounding box center [477, 206] width 26 height 10
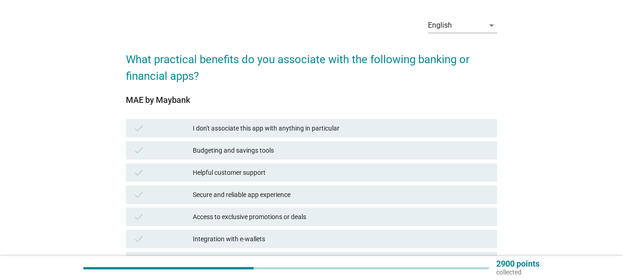
scroll to position [92, 0]
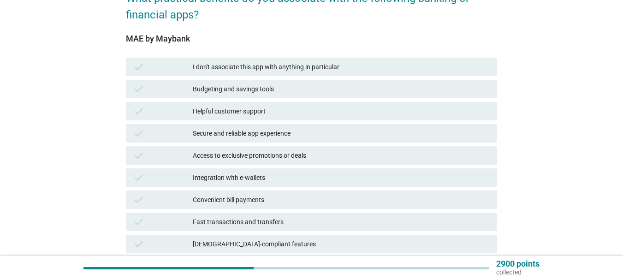
click at [309, 123] on div "check Secure and reliable app experience" at bounding box center [311, 133] width 375 height 22
click at [363, 129] on div "Secure and reliable app experience" at bounding box center [341, 133] width 297 height 11
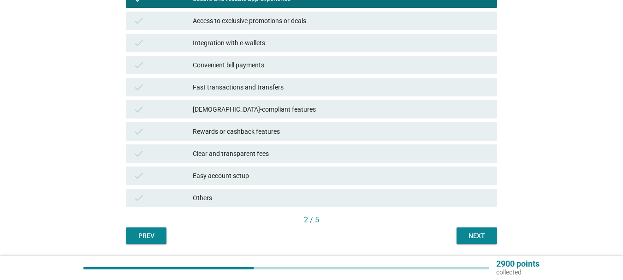
scroll to position [231, 0]
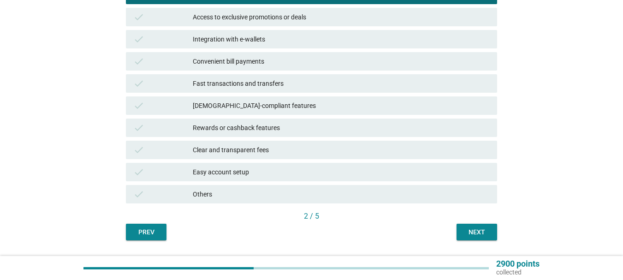
click at [328, 117] on div "check Rewards or cashback features" at bounding box center [311, 128] width 375 height 22
click at [349, 87] on div "Fast transactions and transfers" at bounding box center [341, 83] width 297 height 11
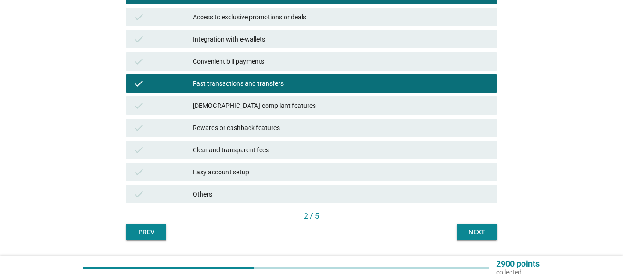
click at [361, 135] on div "check Rewards or cashback features" at bounding box center [311, 127] width 371 height 18
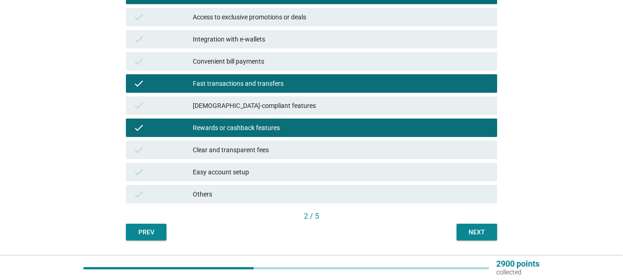
click at [473, 236] on div "Next" at bounding box center [477, 232] width 26 height 10
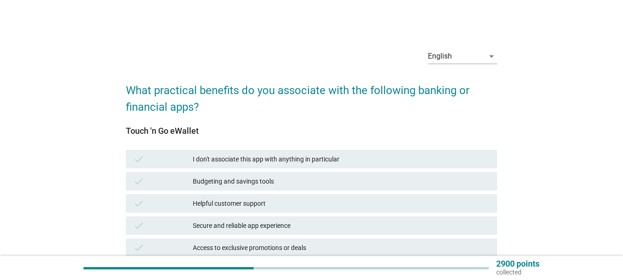
click at [278, 203] on div "Helpful customer support" at bounding box center [341, 203] width 297 height 11
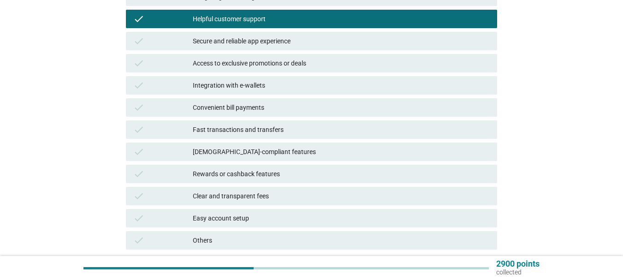
click at [328, 161] on div "check [DEMOGRAPHIC_DATA]-compliant features" at bounding box center [311, 152] width 375 height 22
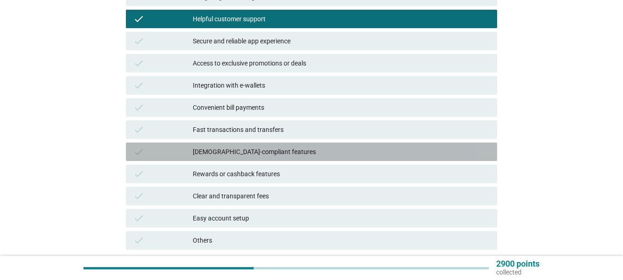
click at [328, 155] on div "[DEMOGRAPHIC_DATA]-compliant features" at bounding box center [341, 151] width 297 height 11
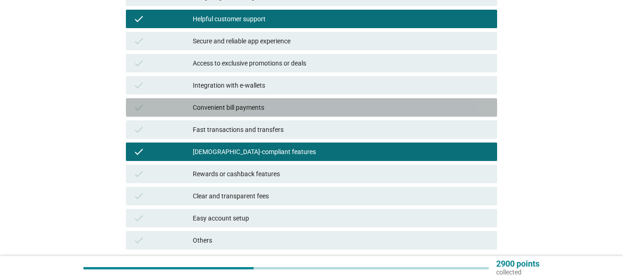
click at [350, 109] on div "Convenient bill payments" at bounding box center [341, 107] width 297 height 11
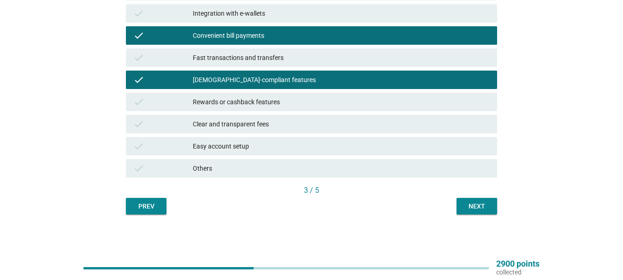
click at [481, 209] on div "Next" at bounding box center [477, 206] width 26 height 10
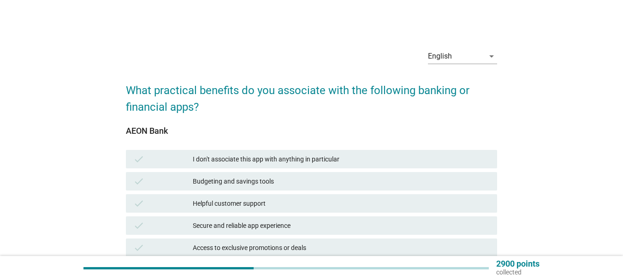
click at [296, 200] on div "Helpful customer support" at bounding box center [341, 203] width 297 height 11
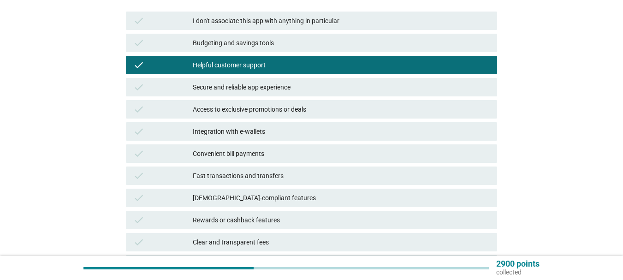
click at [282, 152] on div "Convenient bill payments" at bounding box center [341, 153] width 297 height 11
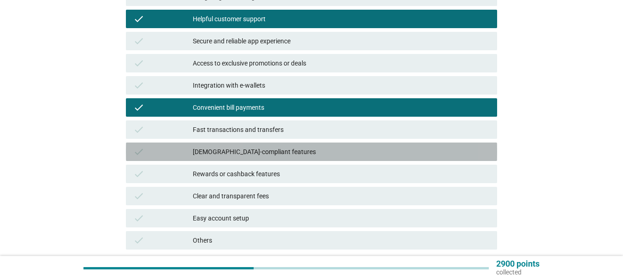
click at [290, 154] on div "[DEMOGRAPHIC_DATA]-compliant features" at bounding box center [341, 151] width 297 height 11
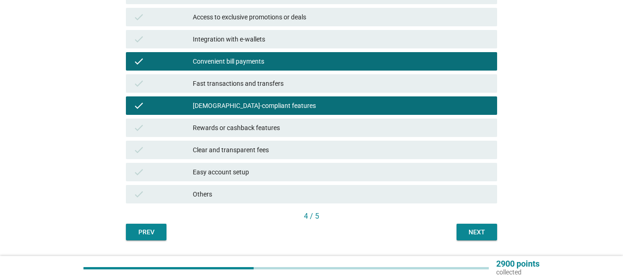
click at [309, 153] on div "Clear and transparent fees" at bounding box center [341, 149] width 297 height 11
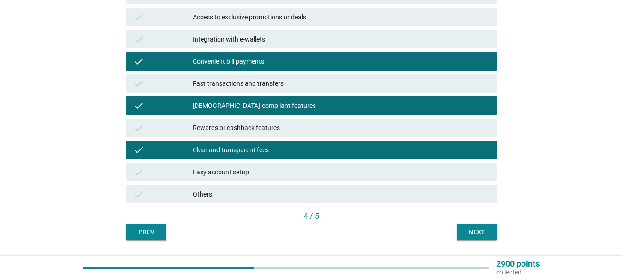
click at [469, 233] on div "Next" at bounding box center [477, 232] width 26 height 10
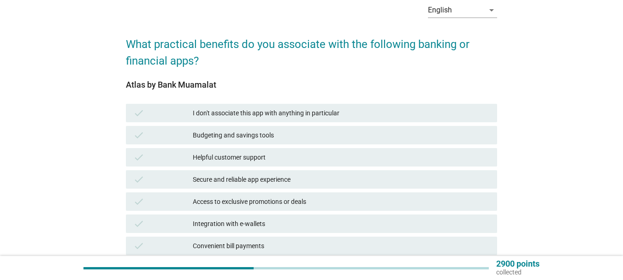
click at [267, 160] on div "Helpful customer support" at bounding box center [341, 157] width 297 height 11
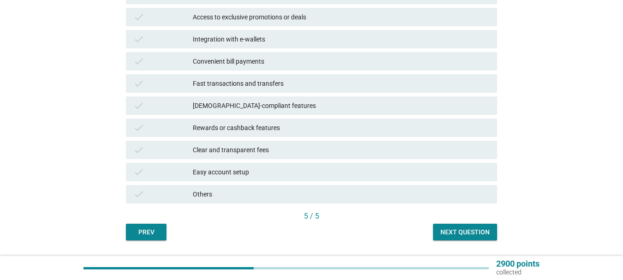
click at [268, 84] on div "Fast transactions and transfers" at bounding box center [341, 83] width 297 height 11
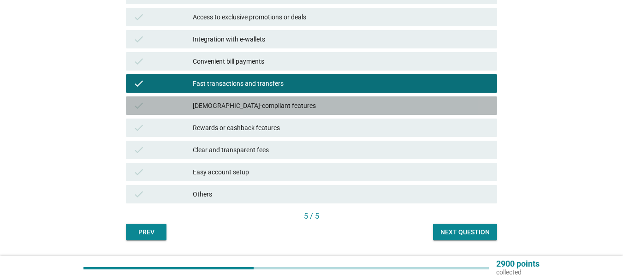
click at [270, 103] on div "[DEMOGRAPHIC_DATA]-compliant features" at bounding box center [341, 105] width 297 height 11
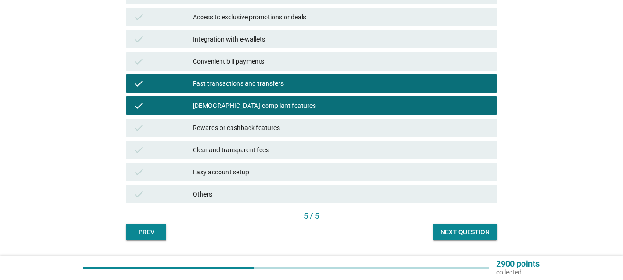
click at [451, 231] on div "Next question" at bounding box center [464, 232] width 49 height 10
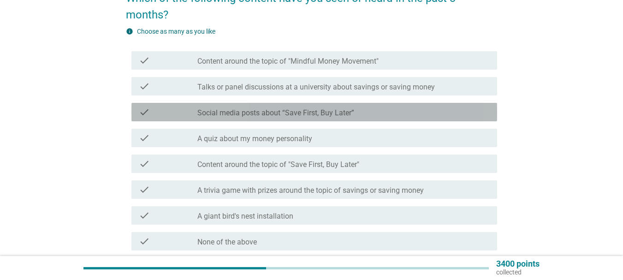
click at [236, 116] on label "Social media posts about “Save First, Buy Later”" at bounding box center [275, 112] width 157 height 9
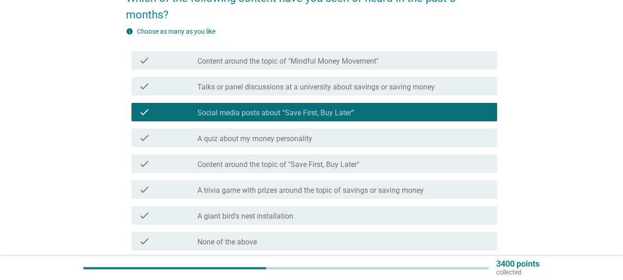
click at [303, 66] on div "check check_box_outline_blank Content around the topic of "Mindful Money Moveme…" at bounding box center [314, 60] width 366 height 18
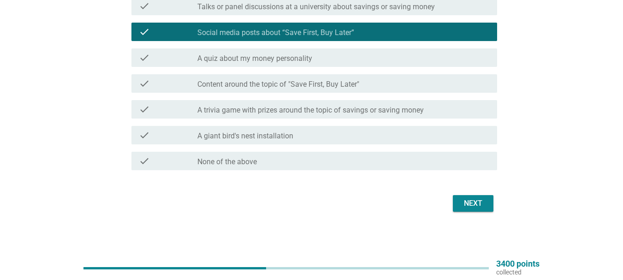
drag, startPoint x: 275, startPoint y: 127, endPoint x: 278, endPoint y: 138, distance: 11.0
click at [275, 129] on div "check check_box_outline_blank A giant bird's nest installation" at bounding box center [314, 135] width 366 height 18
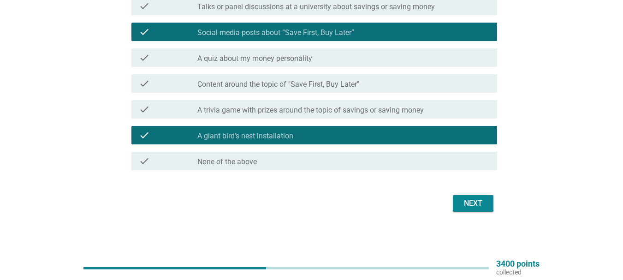
click at [488, 202] on button "Next" at bounding box center [473, 203] width 41 height 17
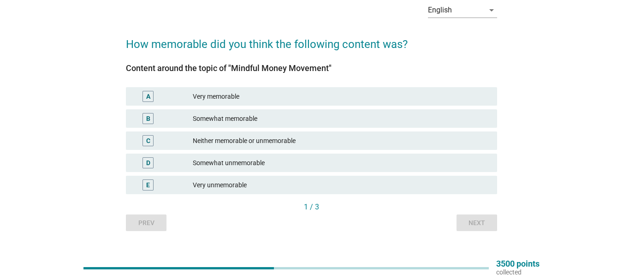
click at [245, 104] on div "A Very memorable" at bounding box center [311, 96] width 371 height 18
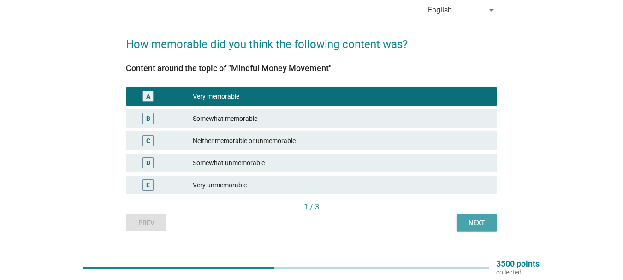
click at [482, 220] on div "Next" at bounding box center [477, 223] width 26 height 10
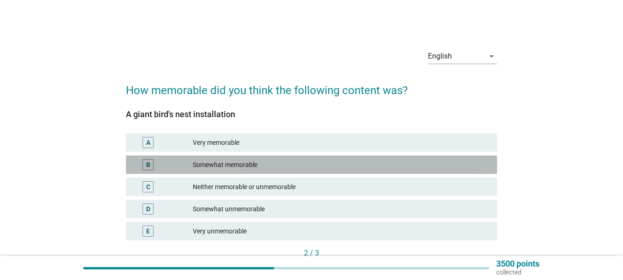
click at [241, 166] on div "Somewhat memorable" at bounding box center [341, 164] width 297 height 11
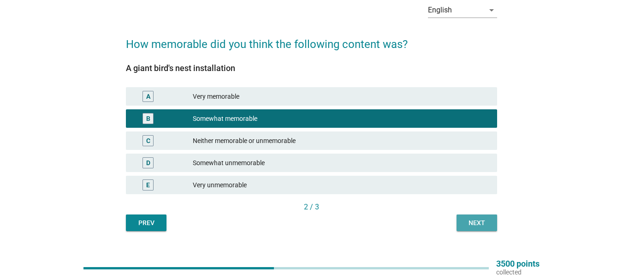
click at [480, 225] on div "Next" at bounding box center [477, 223] width 26 height 10
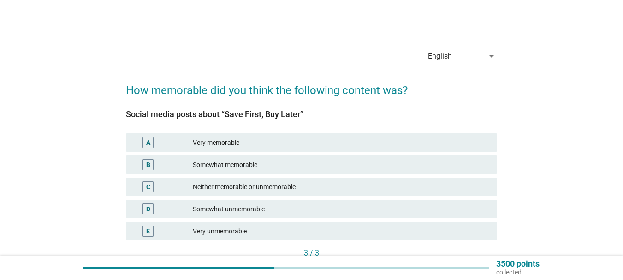
click at [266, 163] on div "Somewhat memorable" at bounding box center [341, 164] width 297 height 11
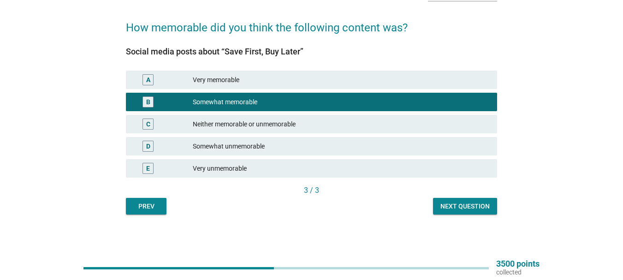
click at [469, 210] on div "Next question" at bounding box center [464, 206] width 49 height 10
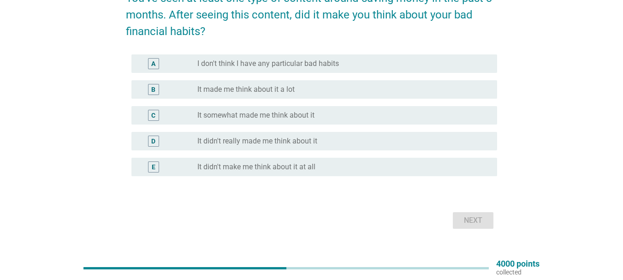
click at [305, 117] on label "It somewhat made me think about it" at bounding box center [255, 115] width 117 height 9
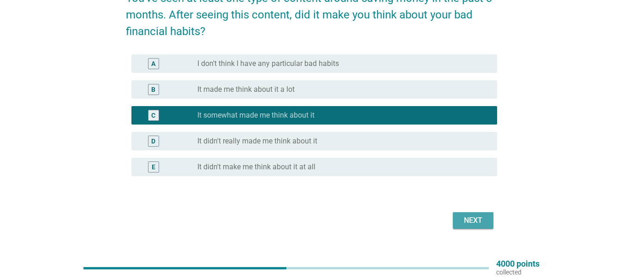
click at [479, 223] on div "Next" at bounding box center [473, 220] width 26 height 11
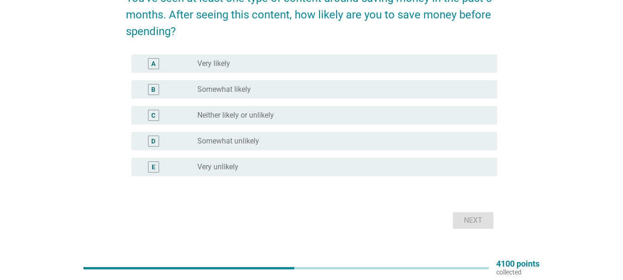
click at [266, 67] on div "radio_button_unchecked Very likely" at bounding box center [339, 63] width 285 height 9
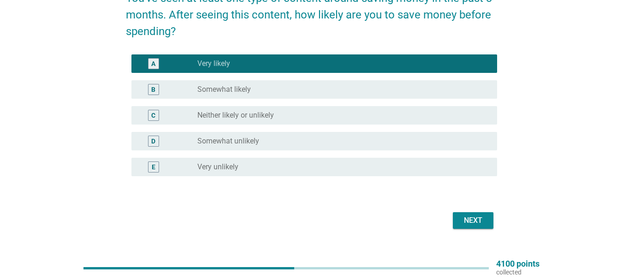
click at [464, 220] on div "Next" at bounding box center [473, 220] width 26 height 11
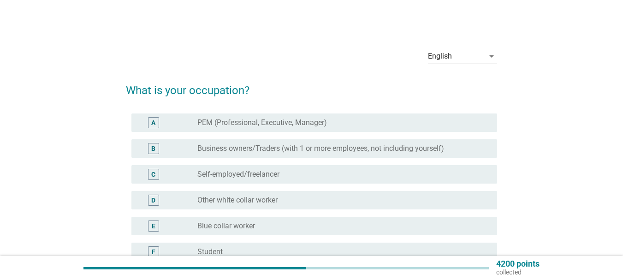
click at [263, 122] on label "PEM (Professional, Executive, Manager)" at bounding box center [262, 122] width 130 height 9
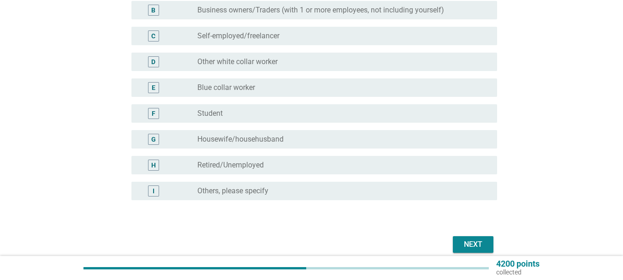
click at [477, 243] on div "Next" at bounding box center [473, 244] width 26 height 11
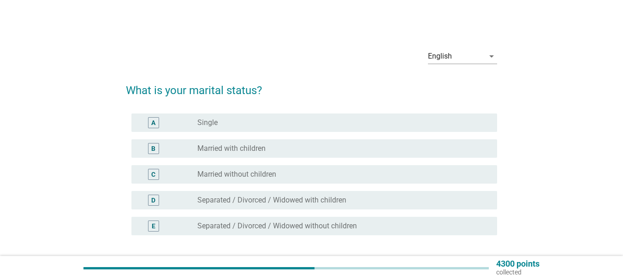
click at [327, 154] on div "B radio_button_unchecked Married with children" at bounding box center [314, 148] width 366 height 18
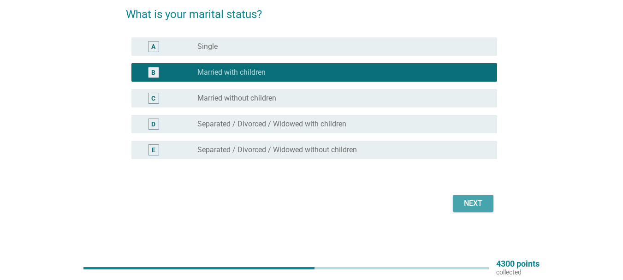
click at [470, 201] on div "Next" at bounding box center [473, 203] width 26 height 11
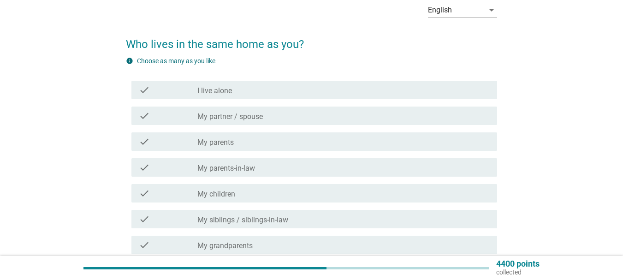
click at [278, 115] on div "check_box_outline_blank My partner / spouse" at bounding box center [343, 115] width 292 height 11
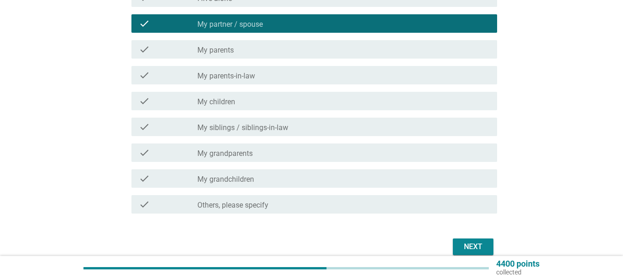
click at [313, 106] on div "check_box_outline_blank My children" at bounding box center [343, 100] width 292 height 11
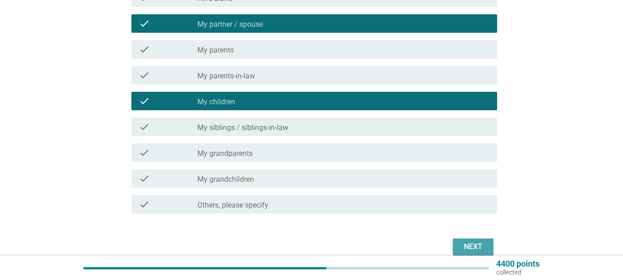
click at [476, 244] on div "Next" at bounding box center [473, 246] width 26 height 11
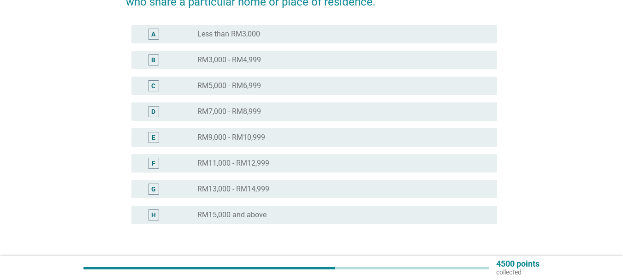
click at [340, 142] on div "radio_button_unchecked RM9,000 - RM10,999" at bounding box center [339, 137] width 285 height 9
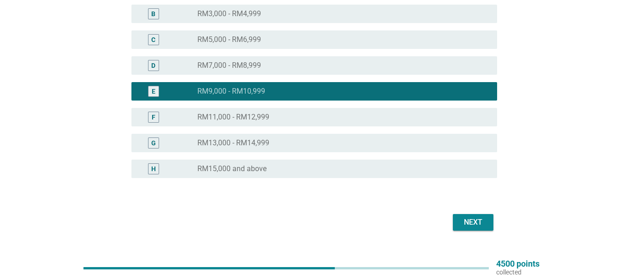
click at [470, 224] on div "Next" at bounding box center [473, 222] width 26 height 11
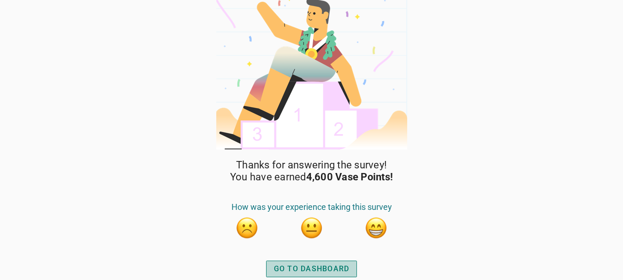
click at [332, 266] on div "GO TO DASHBOARD" at bounding box center [312, 268] width 76 height 11
